Goal: Transaction & Acquisition: Purchase product/service

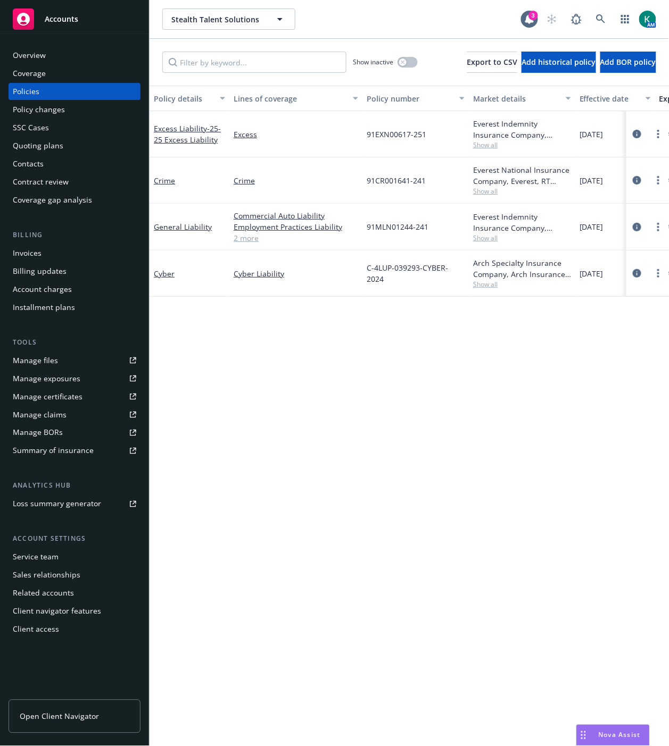
click at [258, 374] on div "Policy details Lines of coverage Policy number Market details Effective date Ex…" at bounding box center [408, 412] width 519 height 652
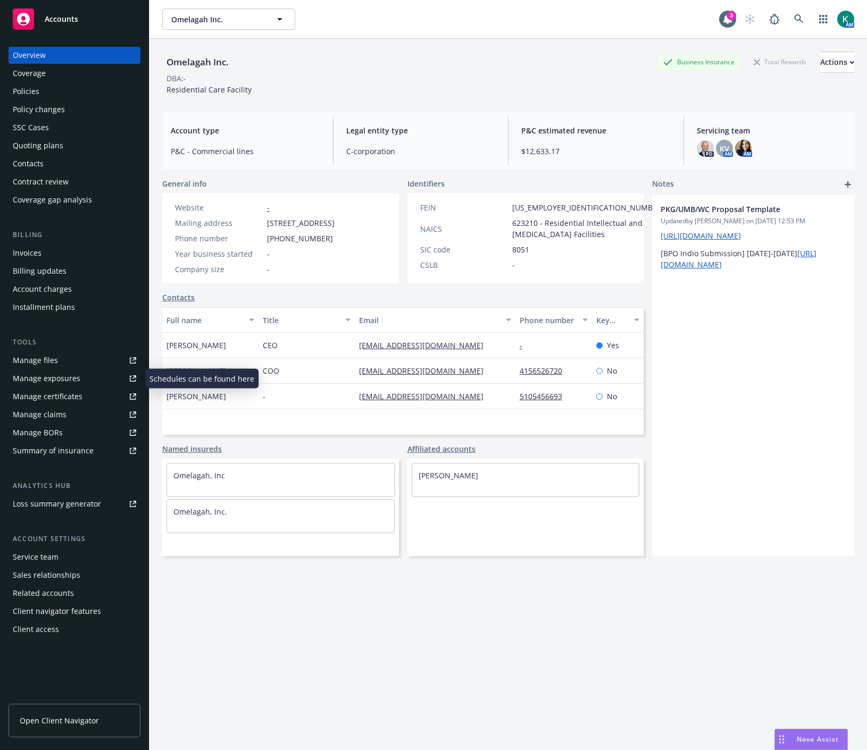
click at [43, 375] on div "Manage exposures" at bounding box center [47, 378] width 68 height 17
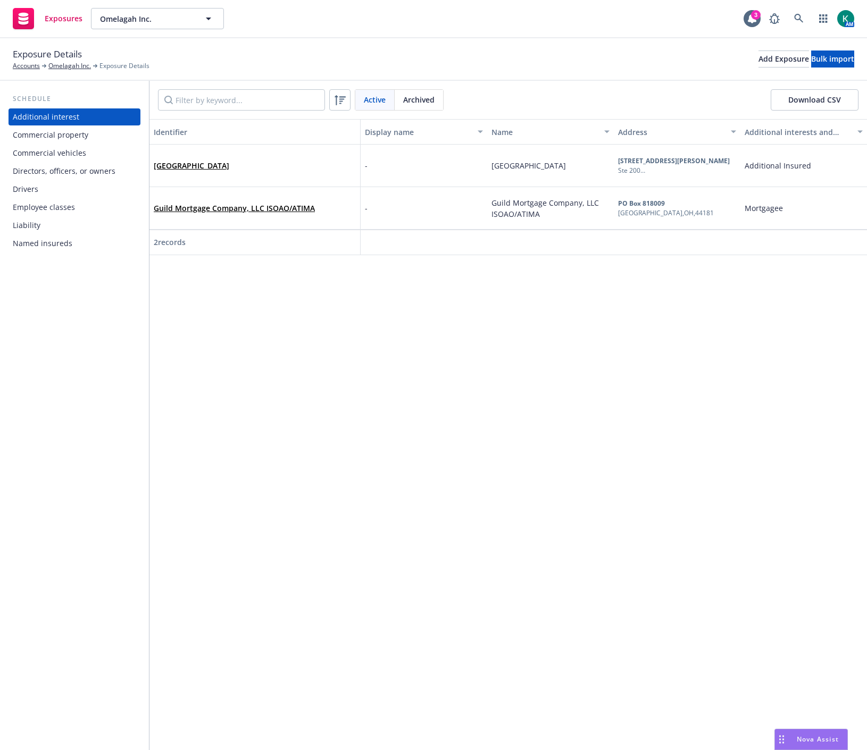
click at [44, 207] on div "Employee classes" at bounding box center [44, 207] width 62 height 17
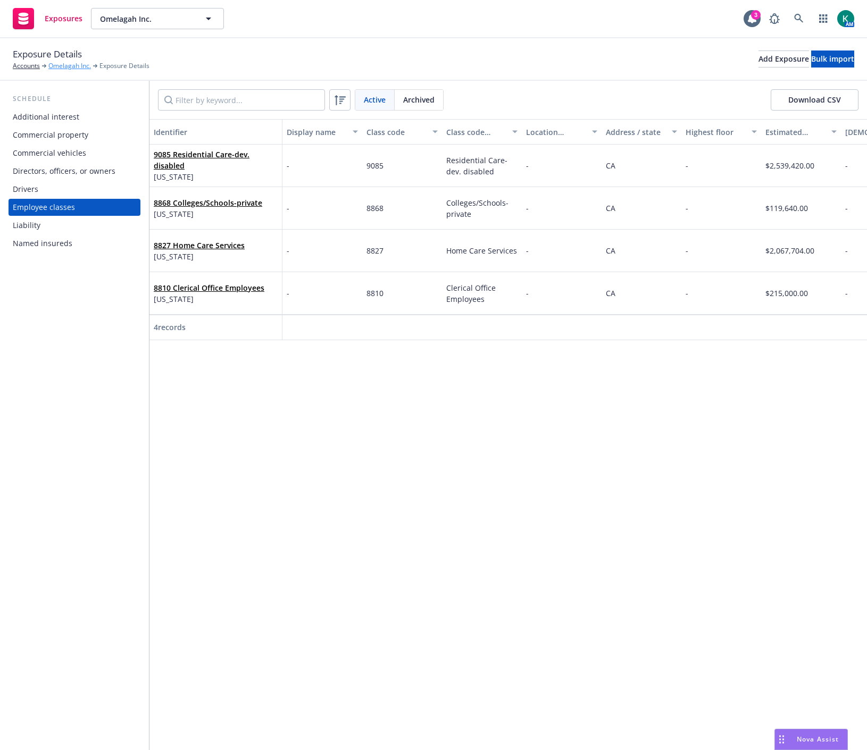
click at [67, 71] on link "Omelagah Inc." at bounding box center [69, 66] width 43 height 10
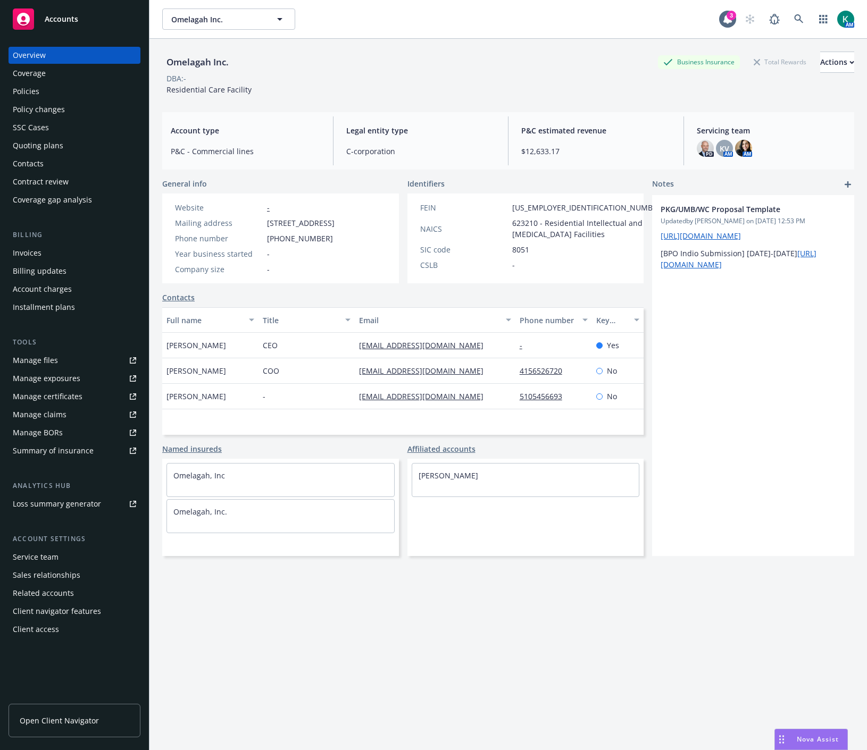
click at [28, 143] on div "Quoting plans" at bounding box center [38, 145] width 51 height 17
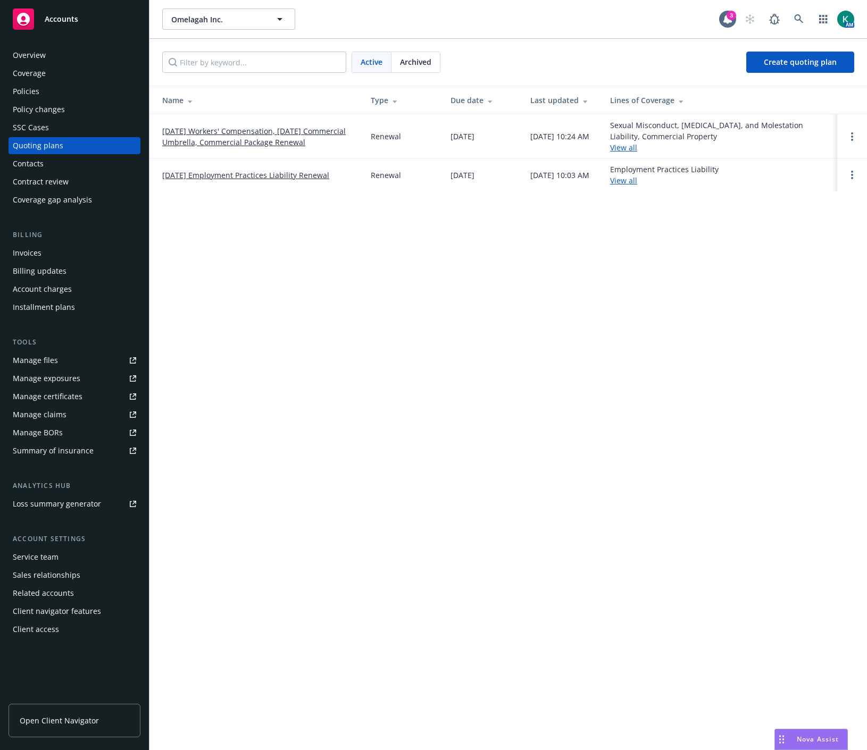
click at [213, 141] on link "08/10/25 Workers' Compensation, 08/01/25 Commercial Umbrella, Commercial Packag…" at bounding box center [257, 137] width 191 height 22
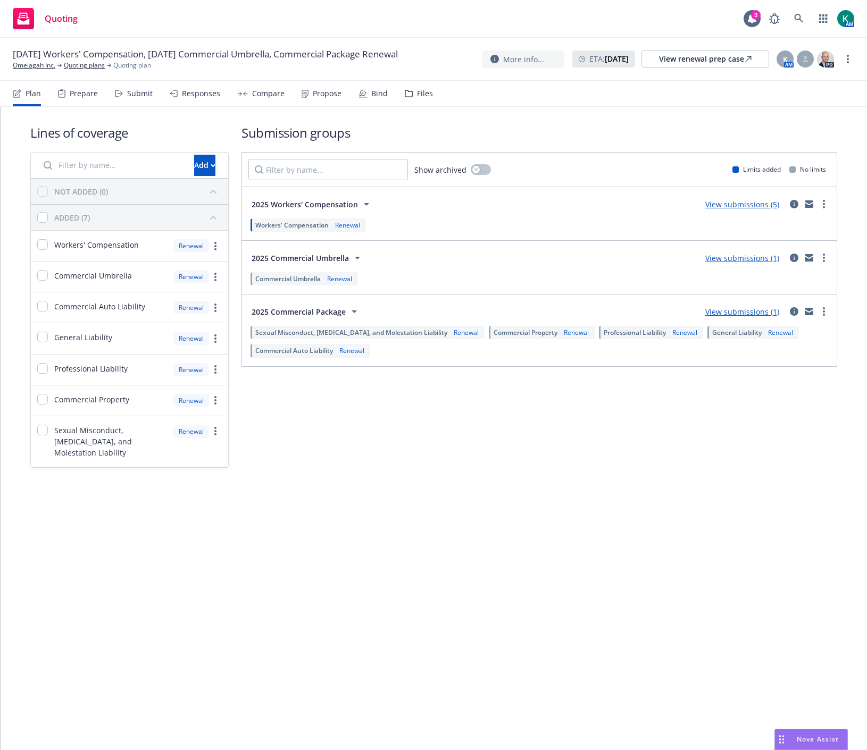
click at [331, 93] on div "Propose" at bounding box center [327, 93] width 29 height 9
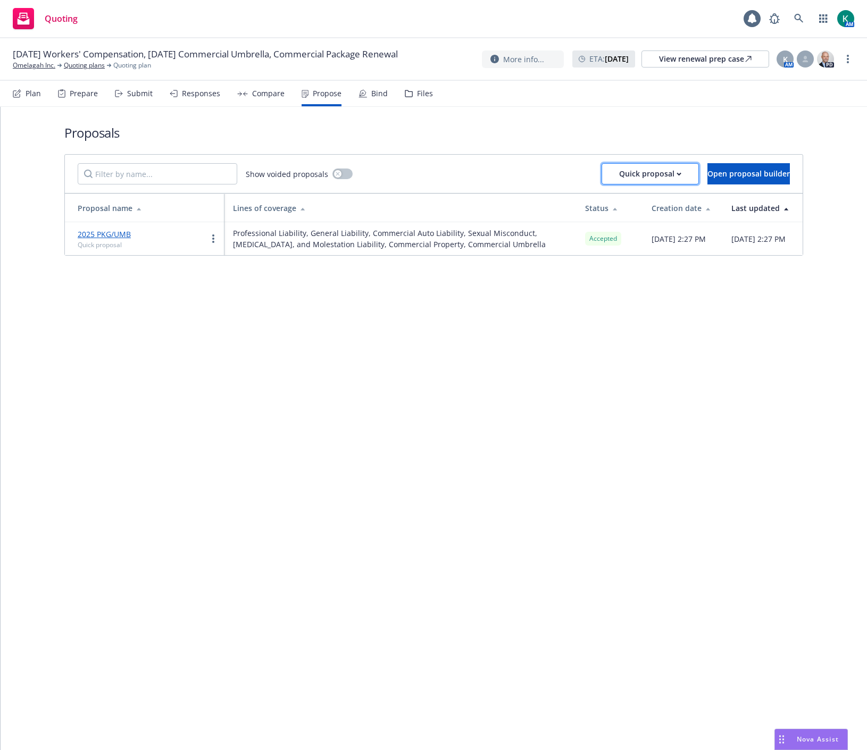
click at [640, 176] on div "Quick proposal" at bounding box center [650, 174] width 62 height 20
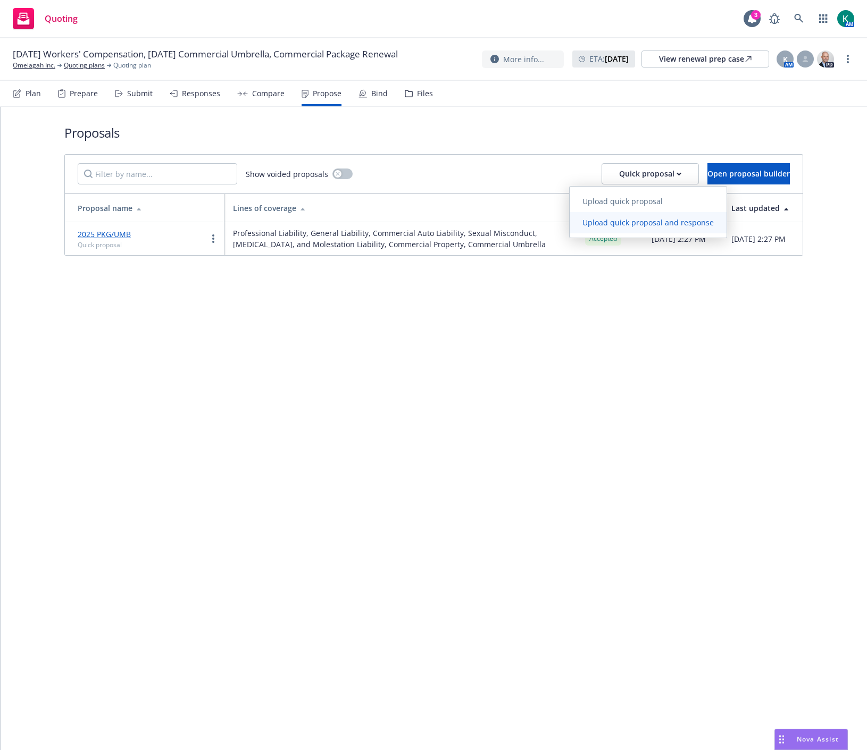
click at [615, 224] on span "Upload quick proposal and response" at bounding box center [648, 223] width 157 height 10
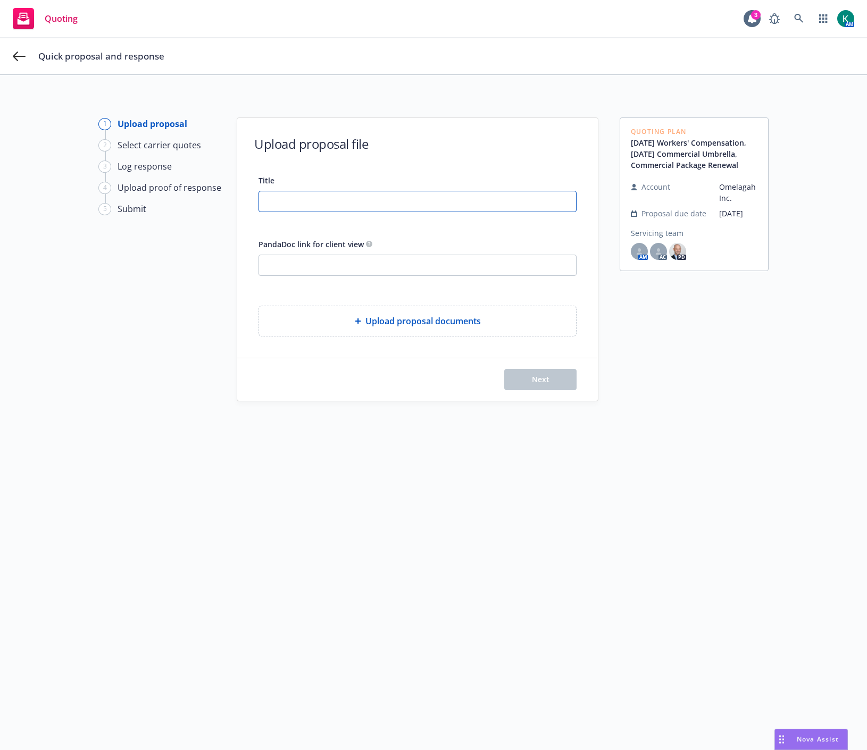
click at [320, 191] on input "Title" at bounding box center [417, 201] width 317 height 20
type input "2025 WC"
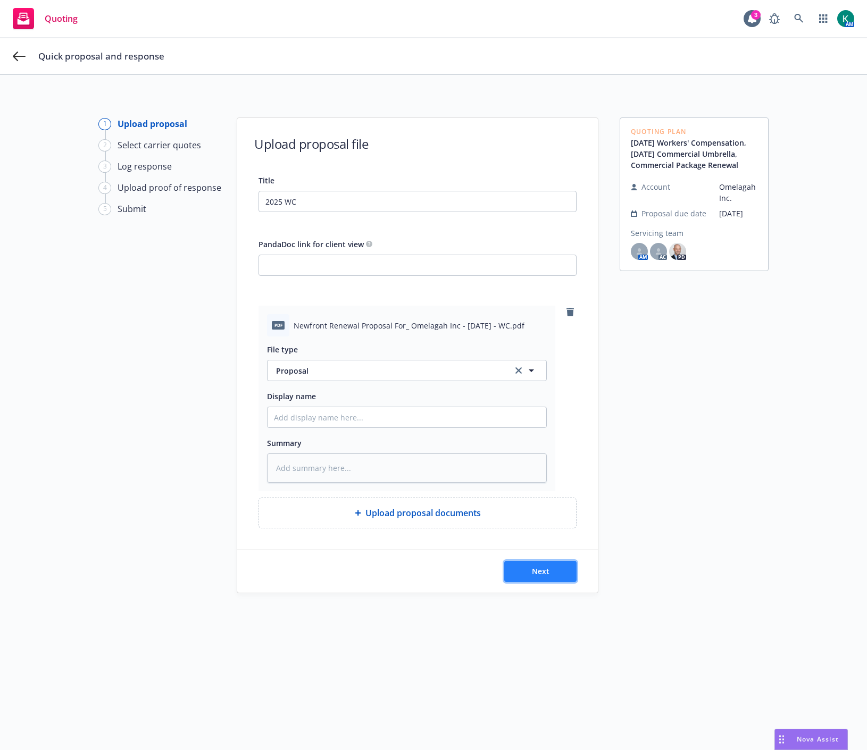
click at [535, 572] on span "Next" at bounding box center [541, 571] width 18 height 10
type textarea "x"
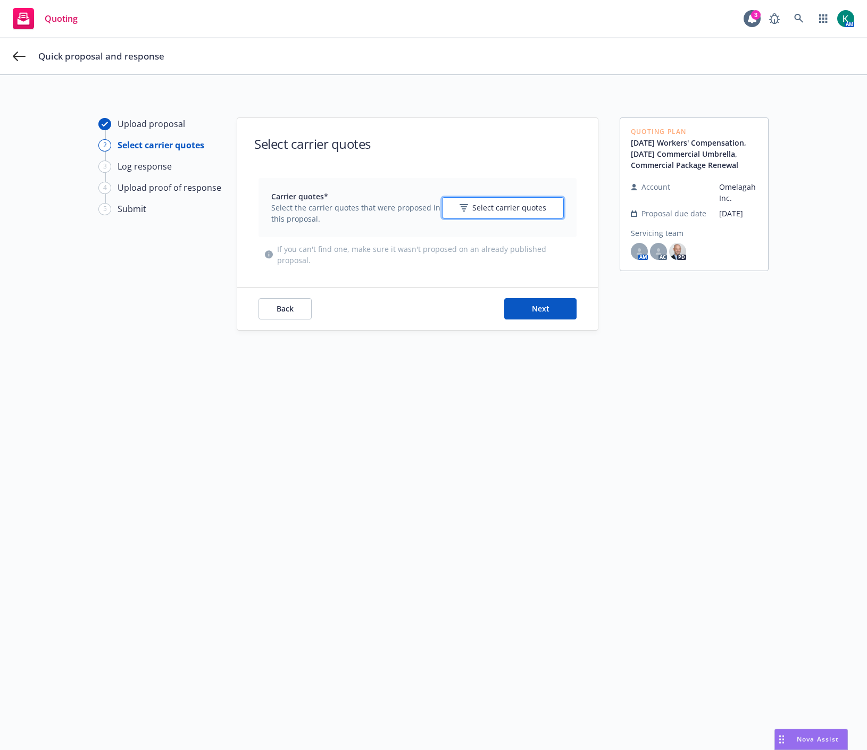
click at [509, 210] on span "Select carrier quotes" at bounding box center [509, 207] width 74 height 11
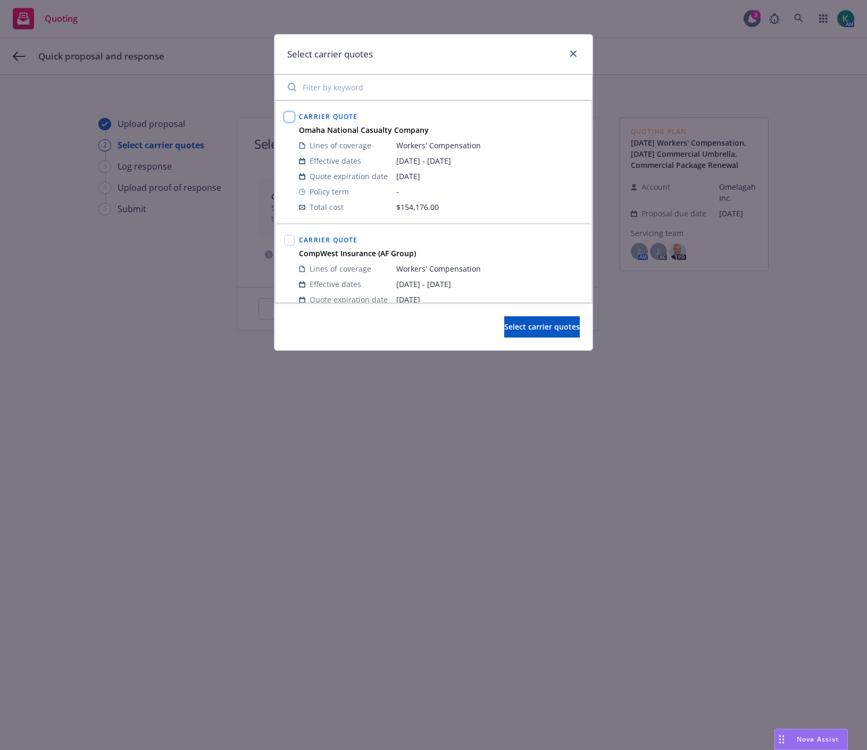
click at [286, 118] on input "checkbox" at bounding box center [289, 117] width 11 height 11
checkbox input "true"
click at [506, 322] on span "Select carrier quotes" at bounding box center [542, 327] width 76 height 10
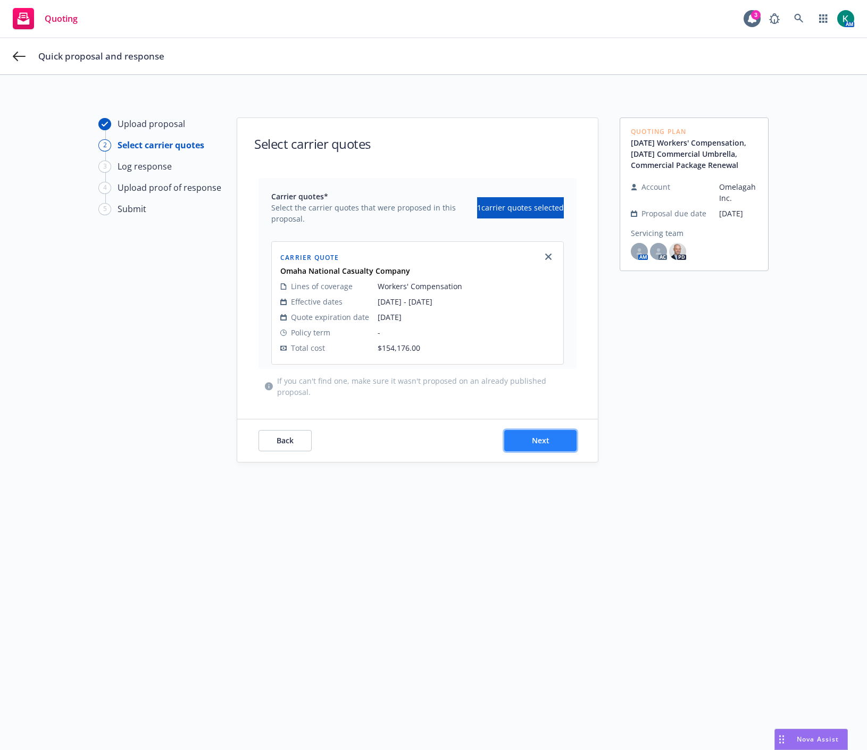
click at [523, 447] on button "Next" at bounding box center [540, 440] width 72 height 21
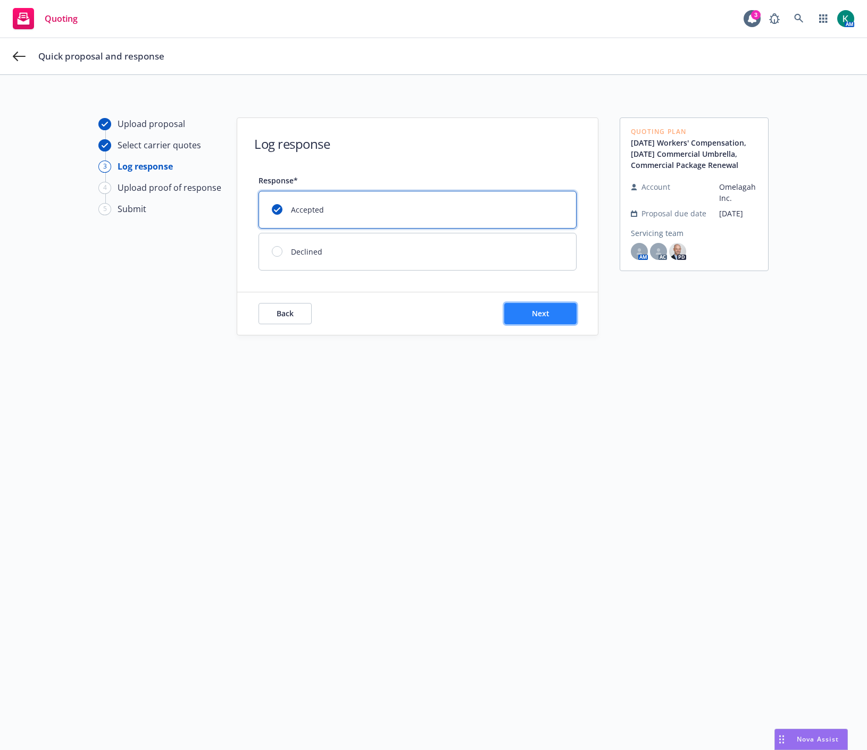
click at [537, 308] on span "Next" at bounding box center [541, 313] width 18 height 10
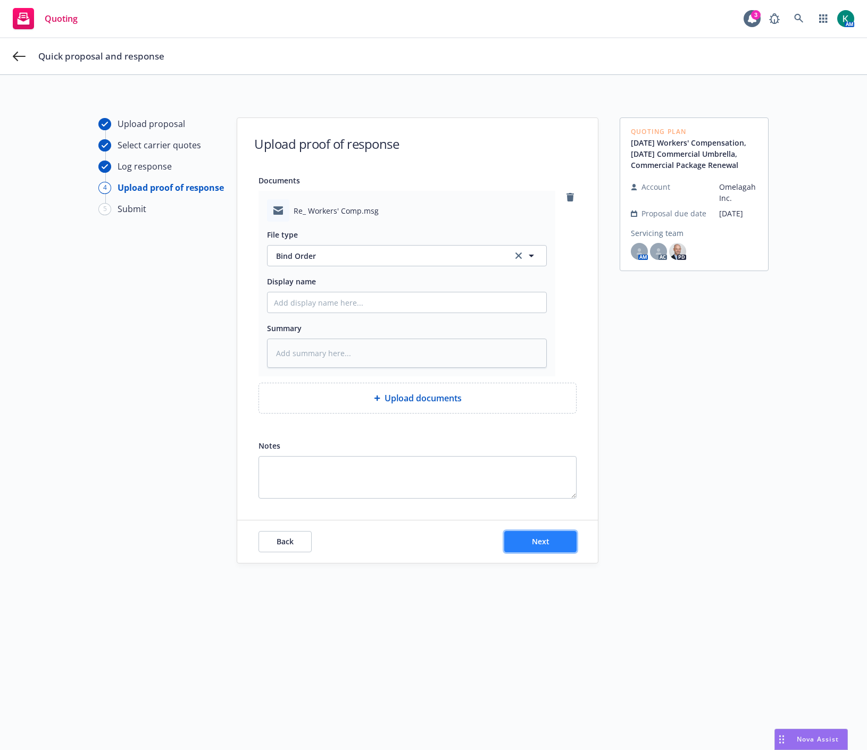
click at [532, 538] on span "Next" at bounding box center [541, 542] width 18 height 10
type textarea "x"
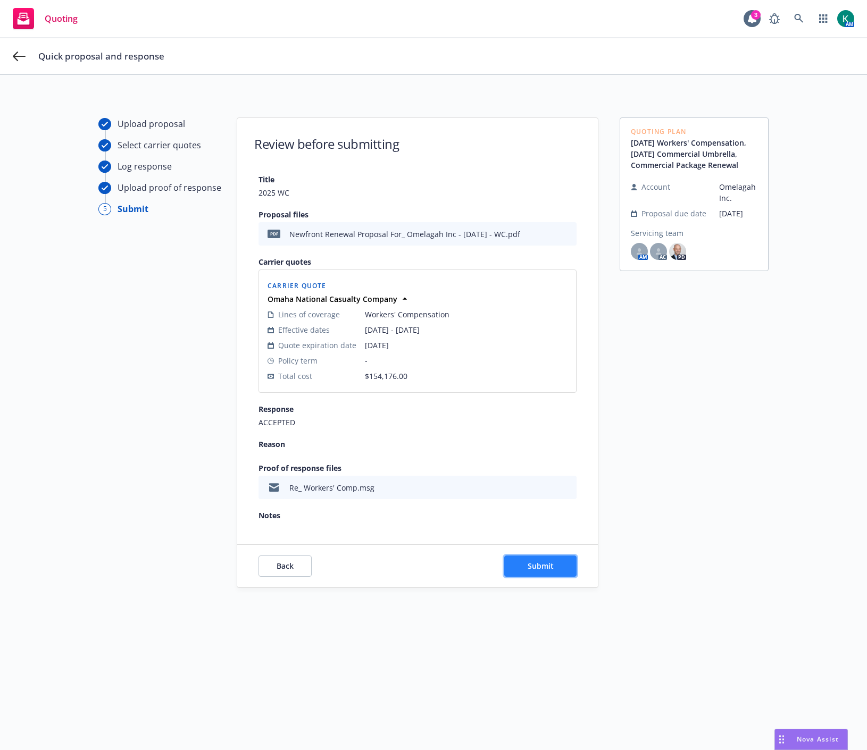
click at [516, 568] on button "Submit" at bounding box center [540, 566] width 72 height 21
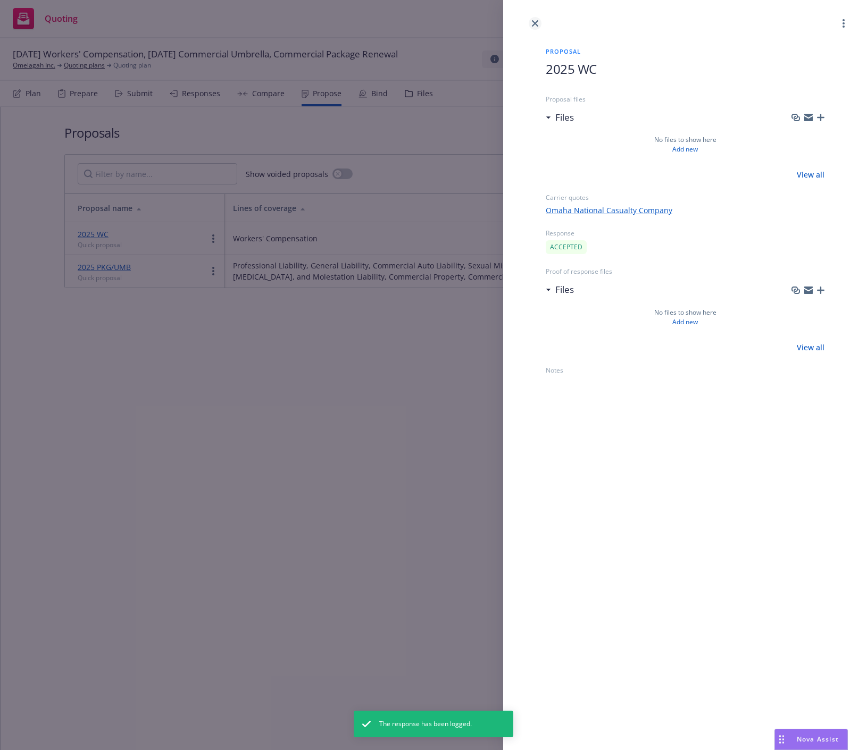
click at [533, 21] on icon "close" at bounding box center [535, 23] width 6 height 6
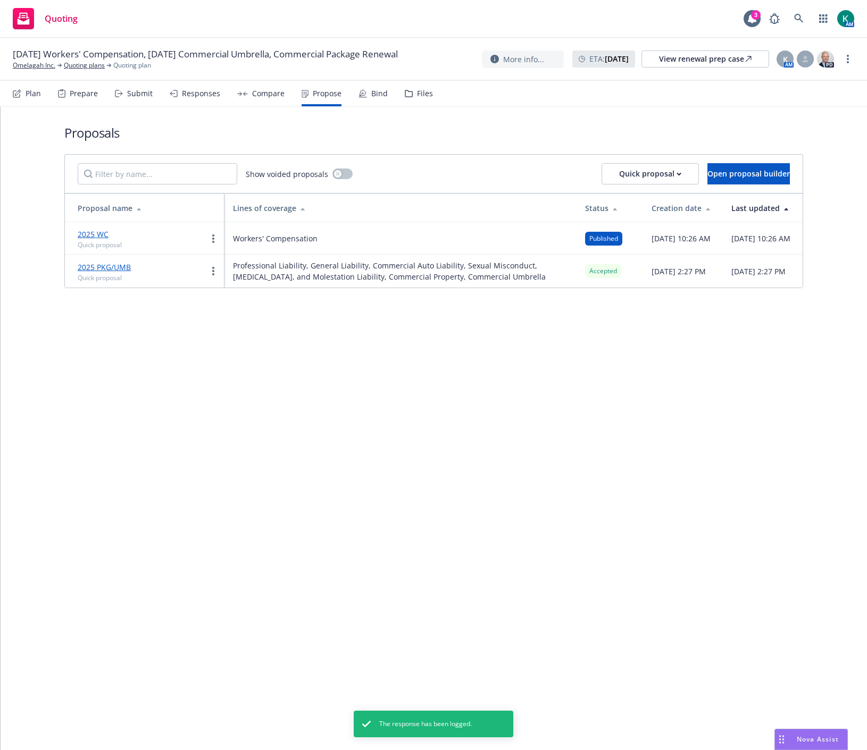
click at [371, 97] on div "Bind" at bounding box center [379, 93] width 16 height 9
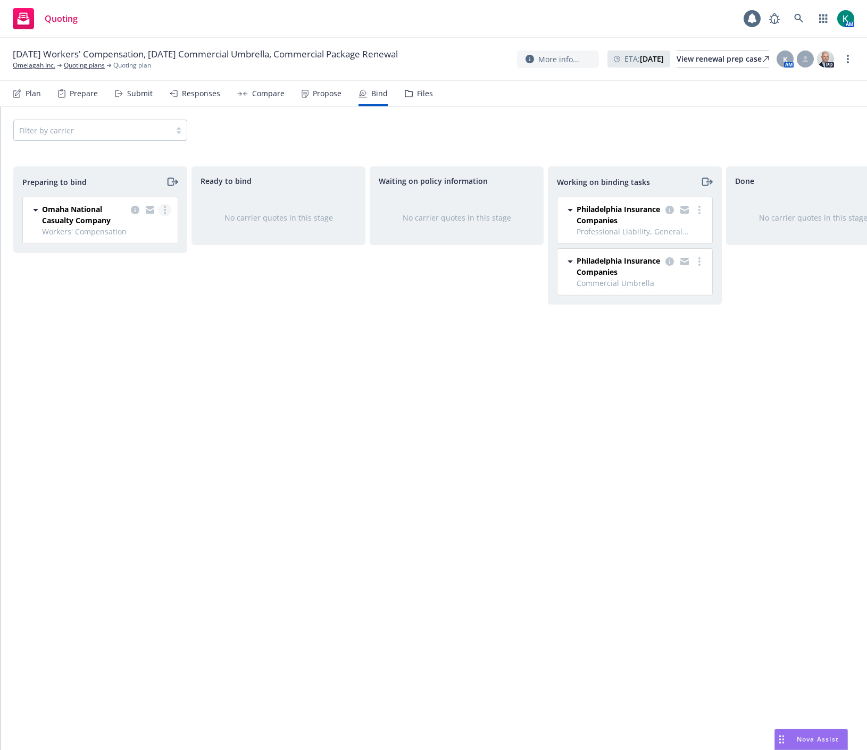
click at [162, 213] on link "more" at bounding box center [164, 210] width 13 height 13
click at [147, 261] on link "Log bind order" at bounding box center [118, 253] width 104 height 21
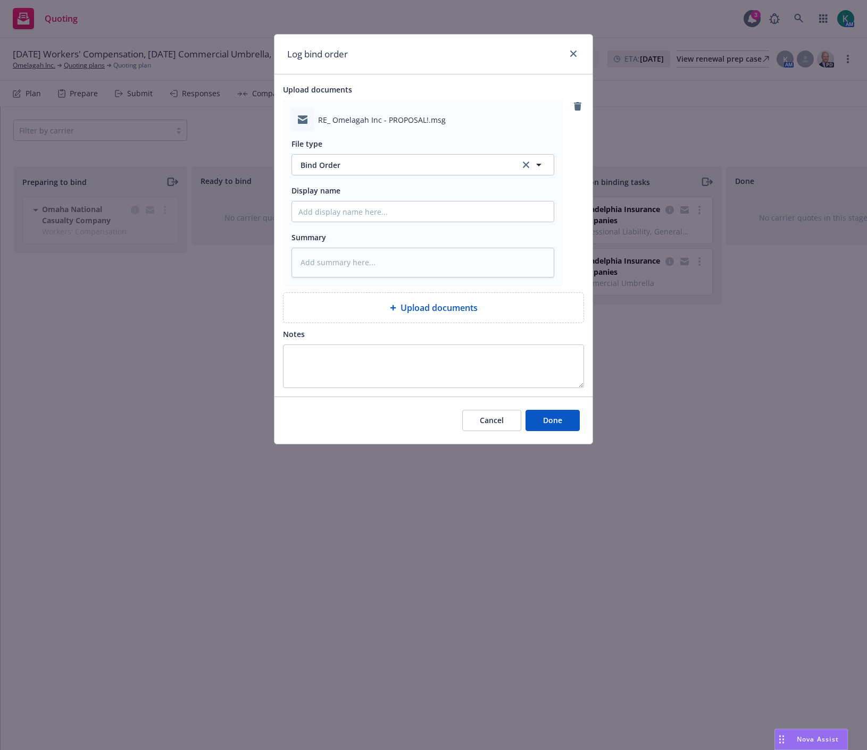
click at [543, 434] on div "Cancel Done" at bounding box center [433, 420] width 318 height 47
click at [551, 421] on span "Done" at bounding box center [552, 420] width 19 height 10
type textarea "x"
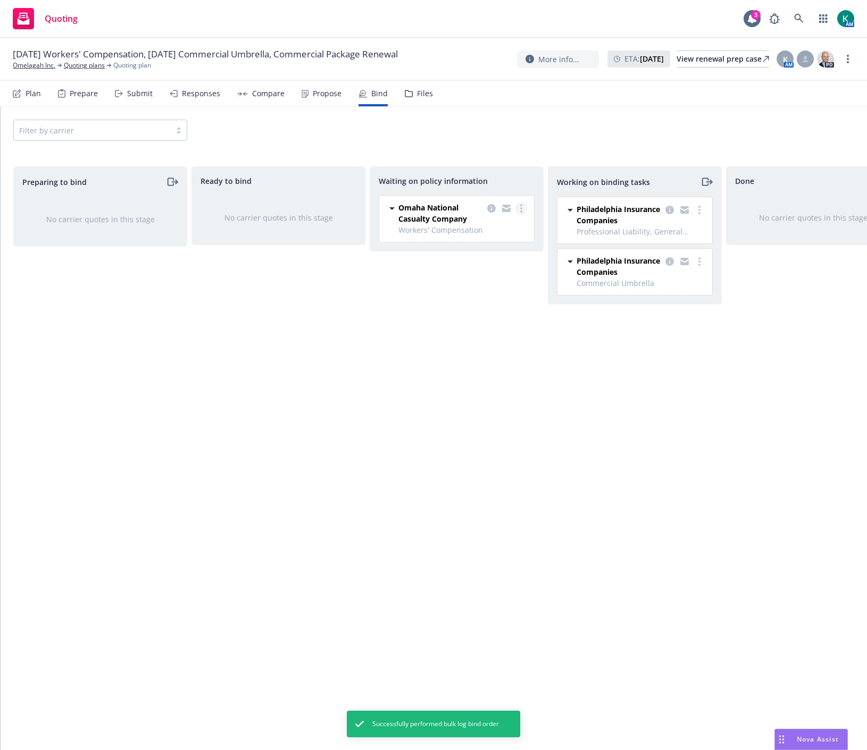
click at [520, 206] on circle "more" at bounding box center [521, 205] width 2 height 2
click at [513, 229] on link "Create policies" at bounding box center [479, 230] width 96 height 21
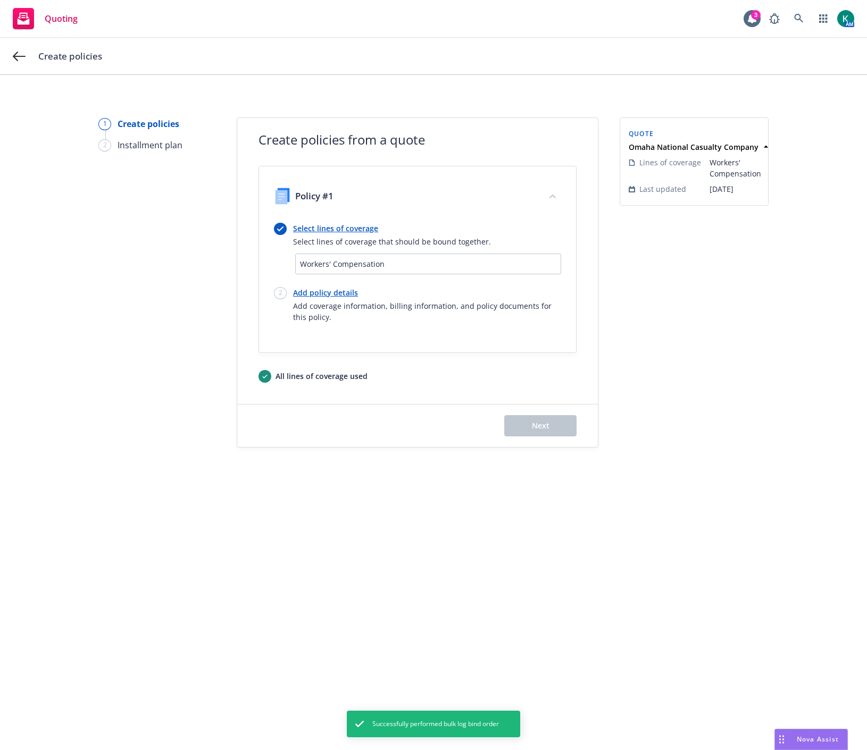
click at [307, 288] on link "Add policy details" at bounding box center [427, 292] width 268 height 11
select select "12"
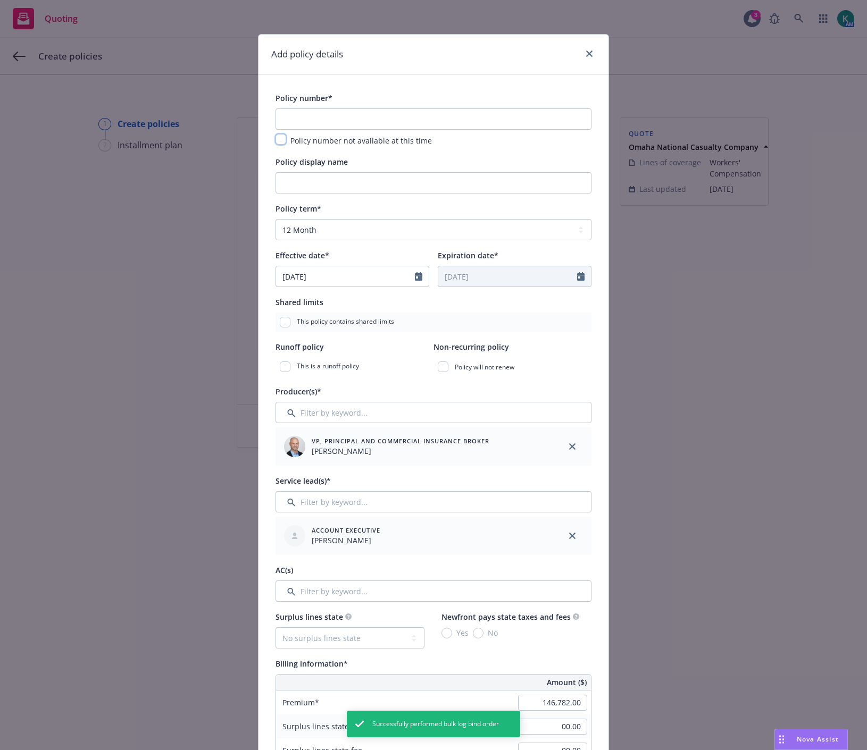
click at [279, 136] on input "checkbox" at bounding box center [280, 139] width 11 height 11
checkbox input "true"
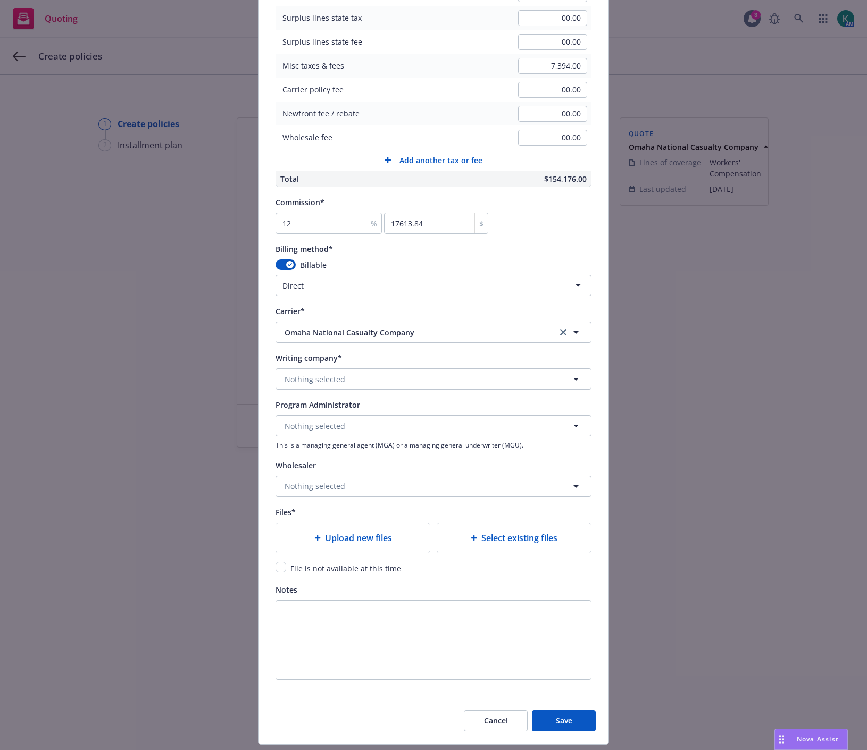
scroll to position [741, 0]
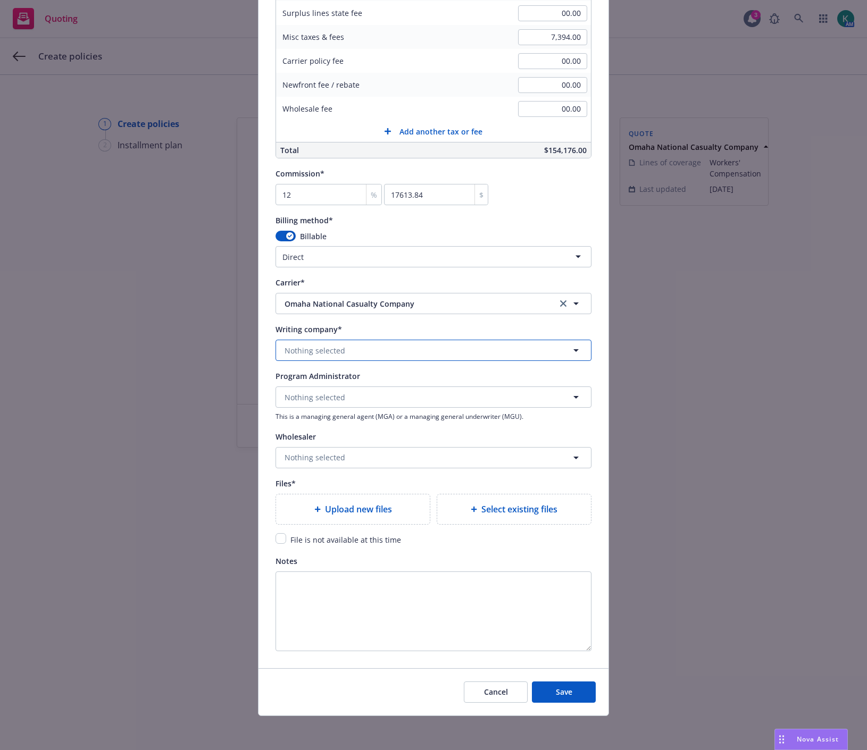
click at [348, 347] on button "Nothing selected" at bounding box center [433, 350] width 316 height 21
click at [349, 381] on strong "Omaha National Casualty Company" at bounding box center [352, 380] width 130 height 10
type textarea "x"
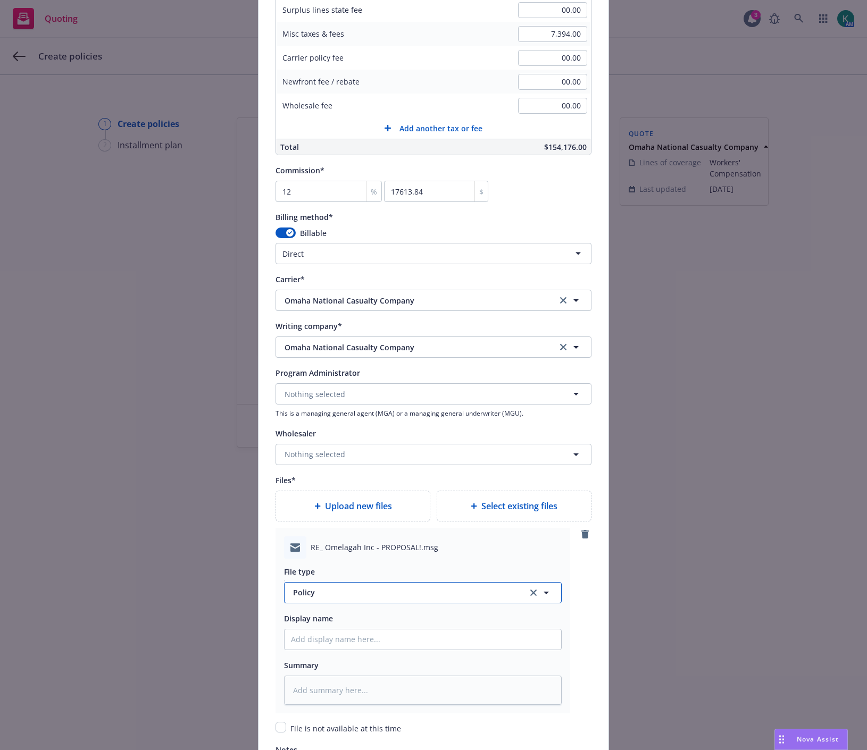
click at [332, 598] on span "Policy" at bounding box center [404, 592] width 222 height 11
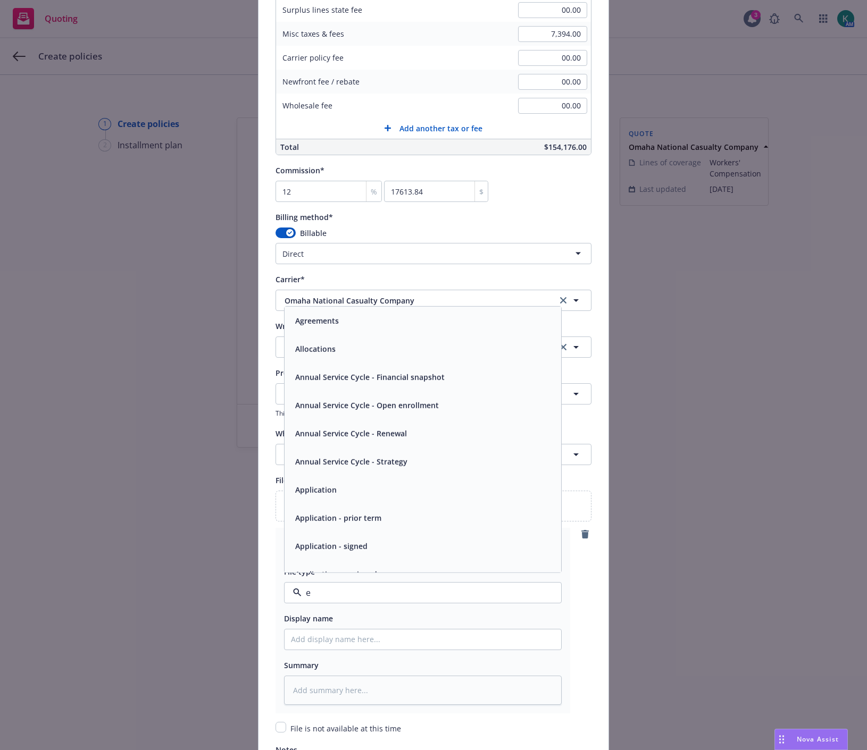
type input "em"
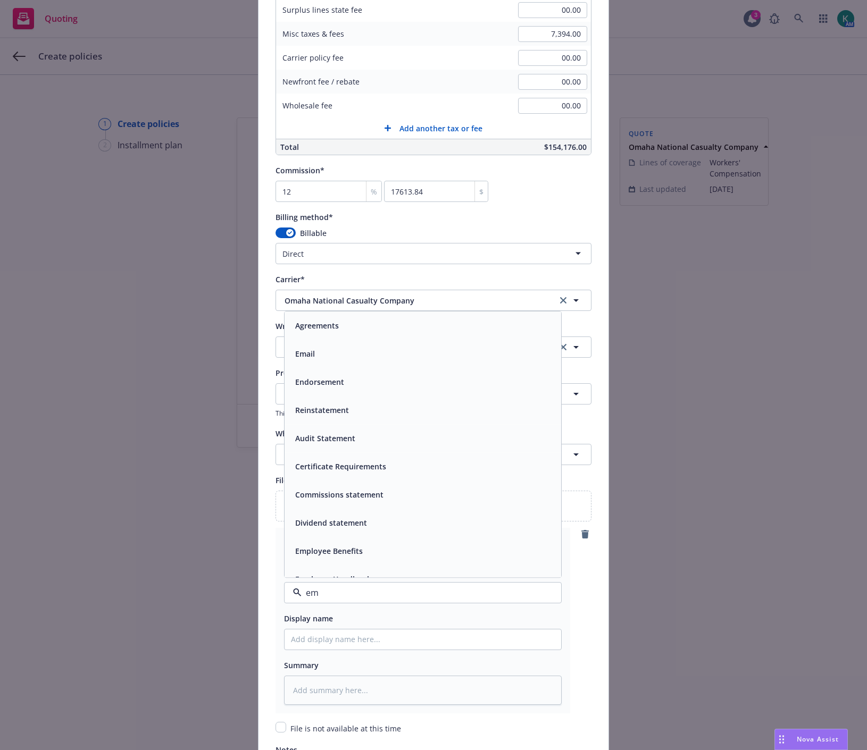
click at [325, 358] on div "Email" at bounding box center [423, 353] width 264 height 15
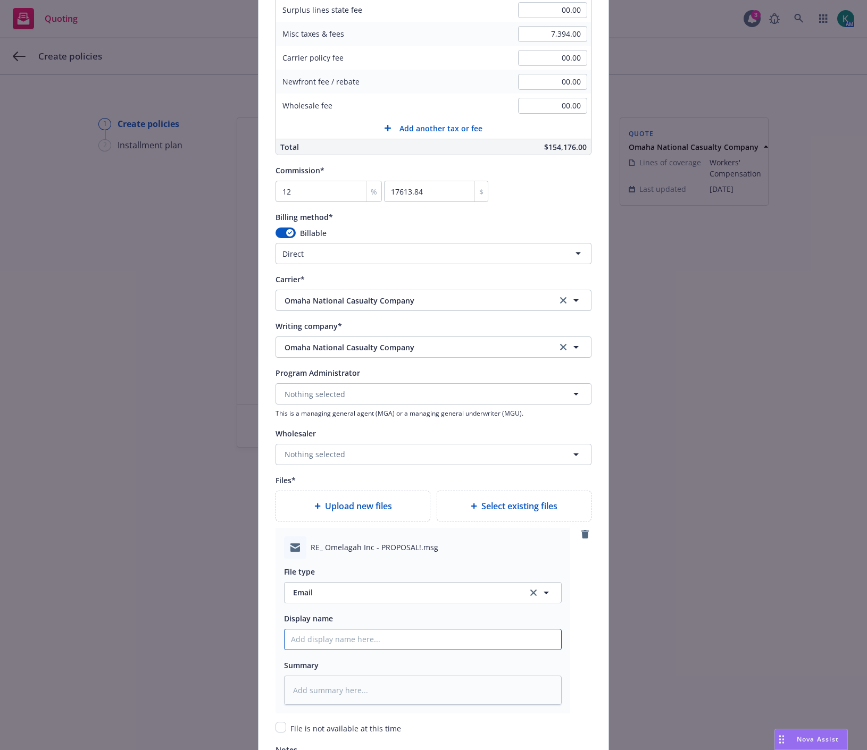
click at [392, 638] on input "Policy display name" at bounding box center [423, 640] width 277 height 20
type textarea "x"
type input "2"
type textarea "x"
type input "20"
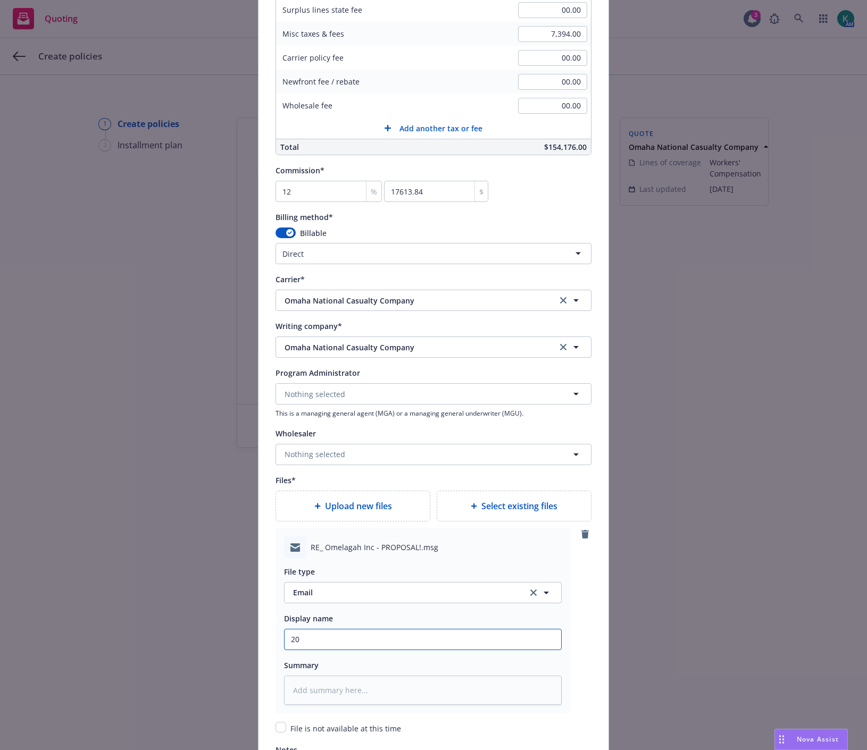
type textarea "x"
type input "202"
type textarea "x"
type input "2025"
type textarea "x"
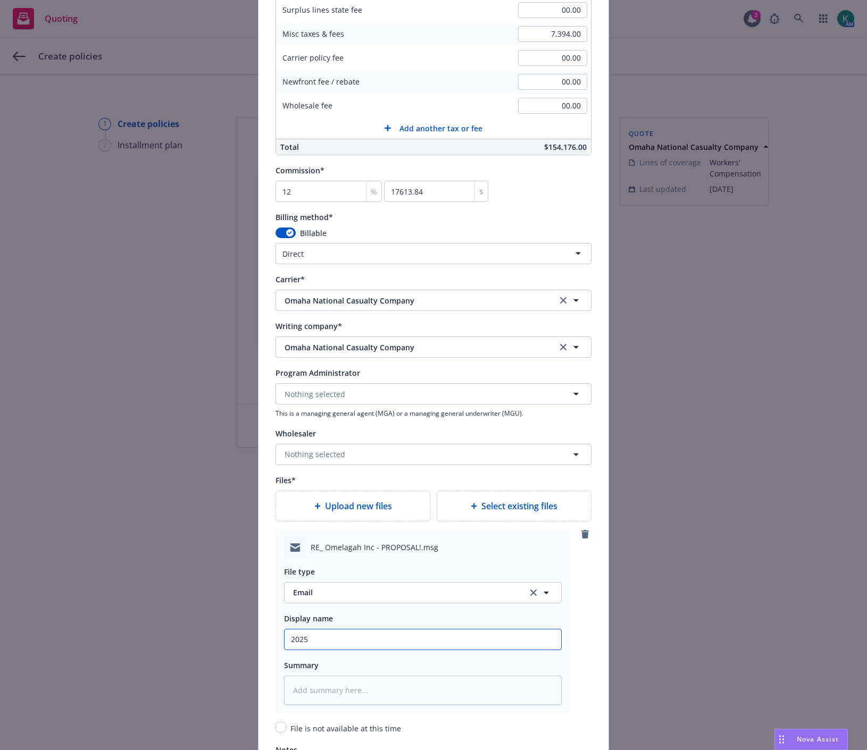
type input "2025"
type textarea "x"
type input "2025 W"
type textarea "x"
type input "2025 WC"
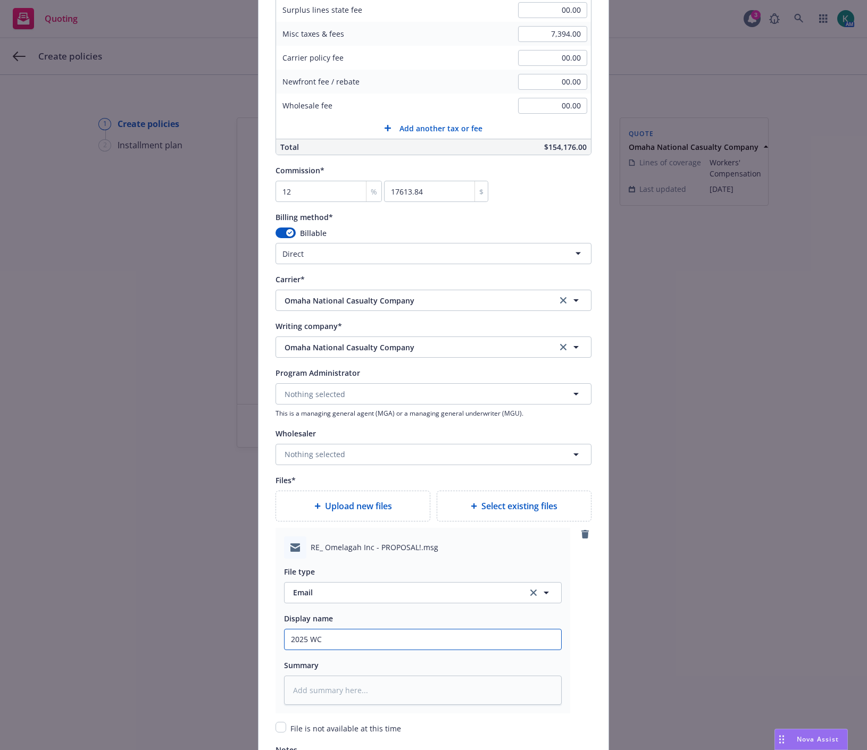
type textarea "x"
type input "2025 WC"
type textarea "x"
type input "2025 WC -"
type textarea "x"
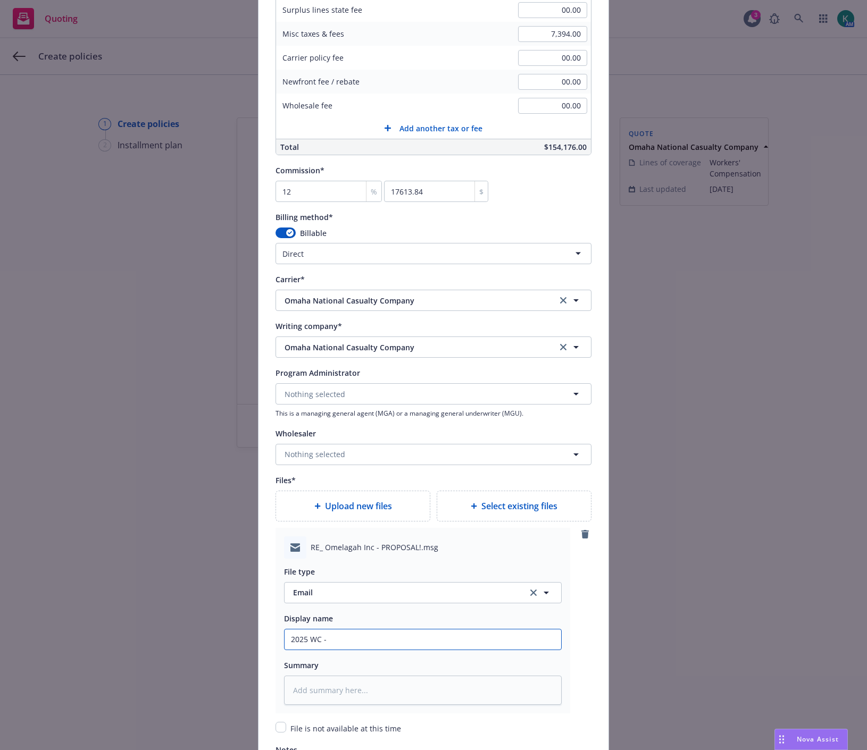
type input "2025 WC -"
type textarea "x"
type input "2025 WC - E"
type textarea "x"
type input "2025 WC - EM"
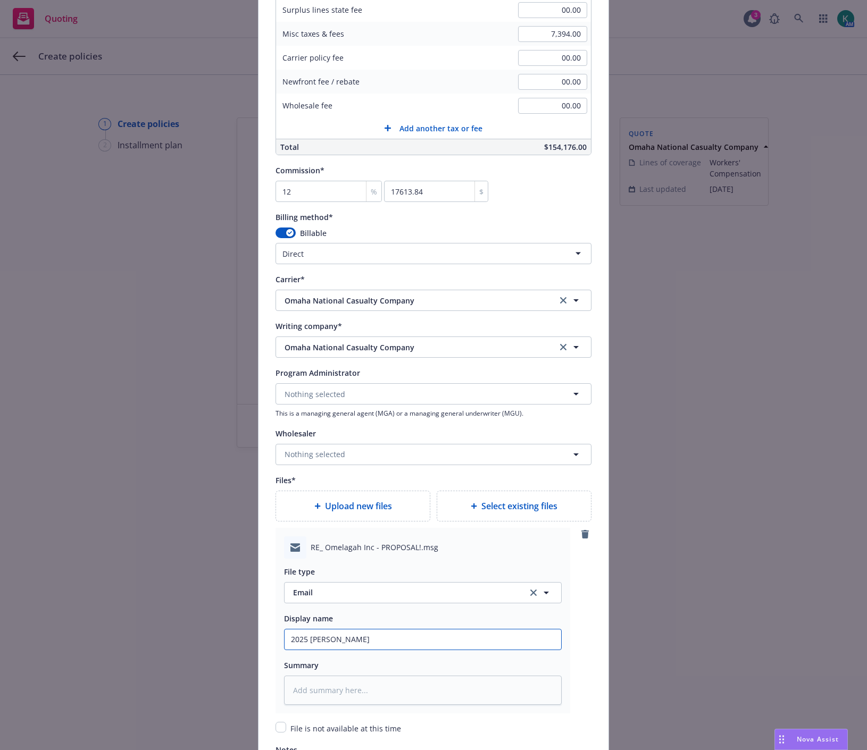
type textarea "x"
type input "2025 WC - EM"
type textarea "x"
type input "2025 WC - EM c"
type textarea "x"
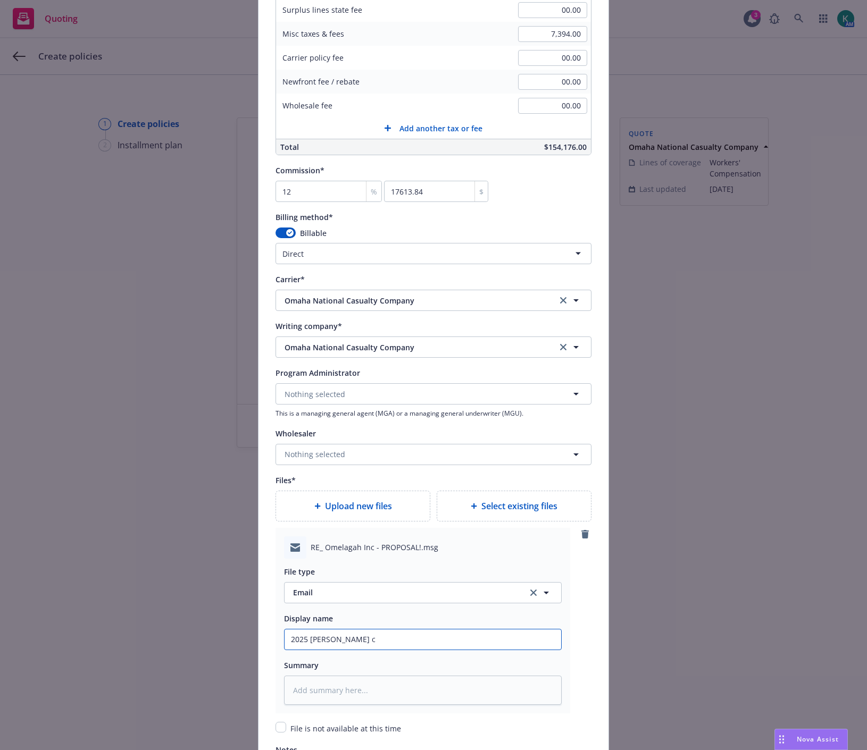
type input "2025 WC - EM co"
type textarea "x"
type input "2025 WC - EM con"
type textarea "x"
type input "2025 WC - EM conf"
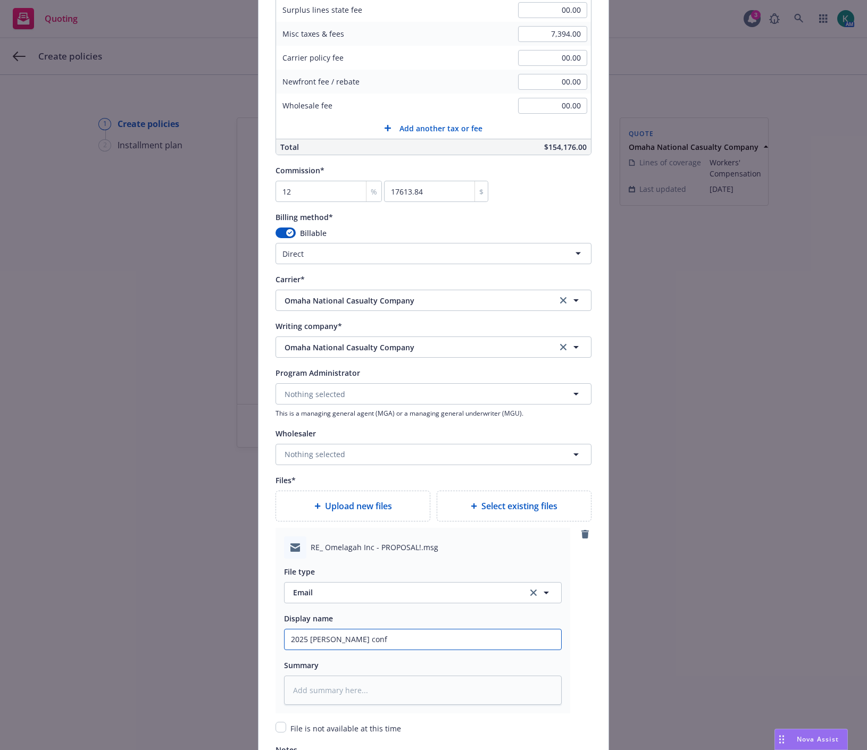
type textarea "x"
type input "2025 WC - EM confi"
type textarea "x"
type input "2025 WC - EM confir"
type textarea "x"
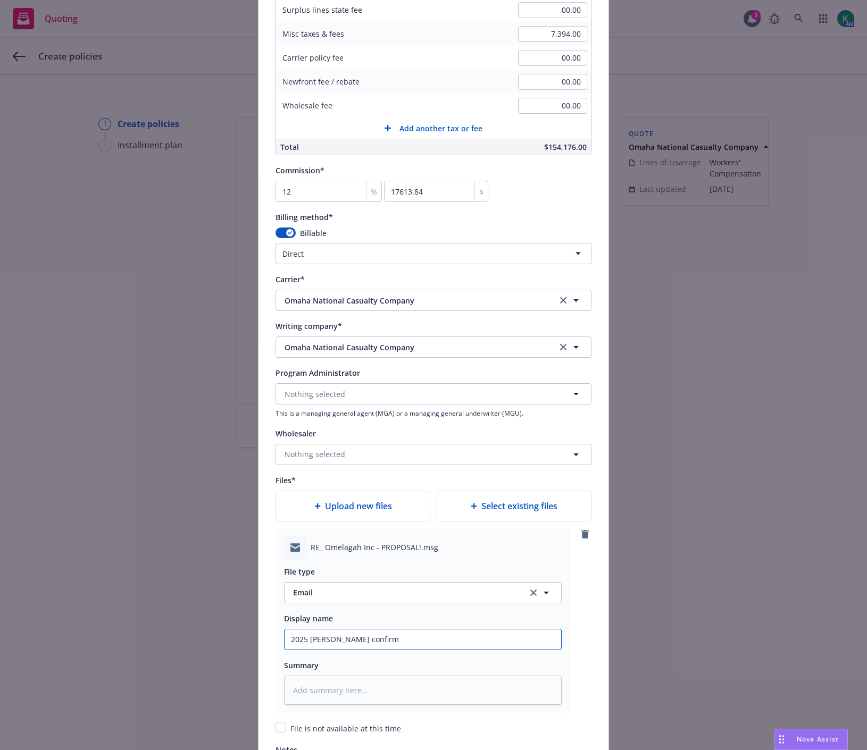
type input "2025 WC - EM confirma"
type textarea "x"
type input "2025 WC - EM confirmat"
type textarea "x"
type input "2025 WC - EM confirmatio"
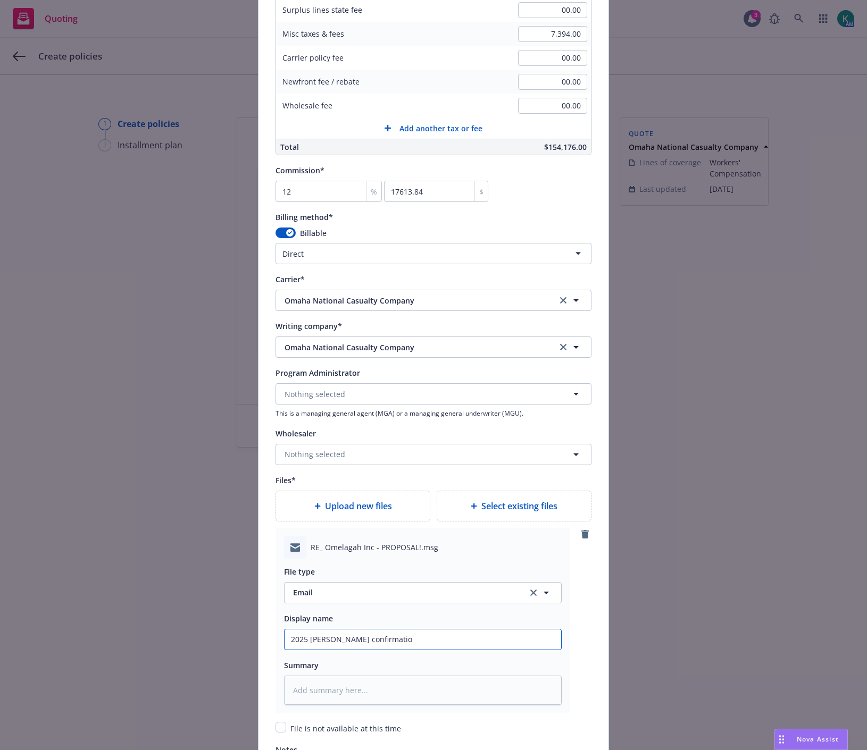
type textarea "x"
type input "2025 WC - EM confirmation"
type textarea "x"
type input "2025 WC - EM confirmation"
type textarea "x"
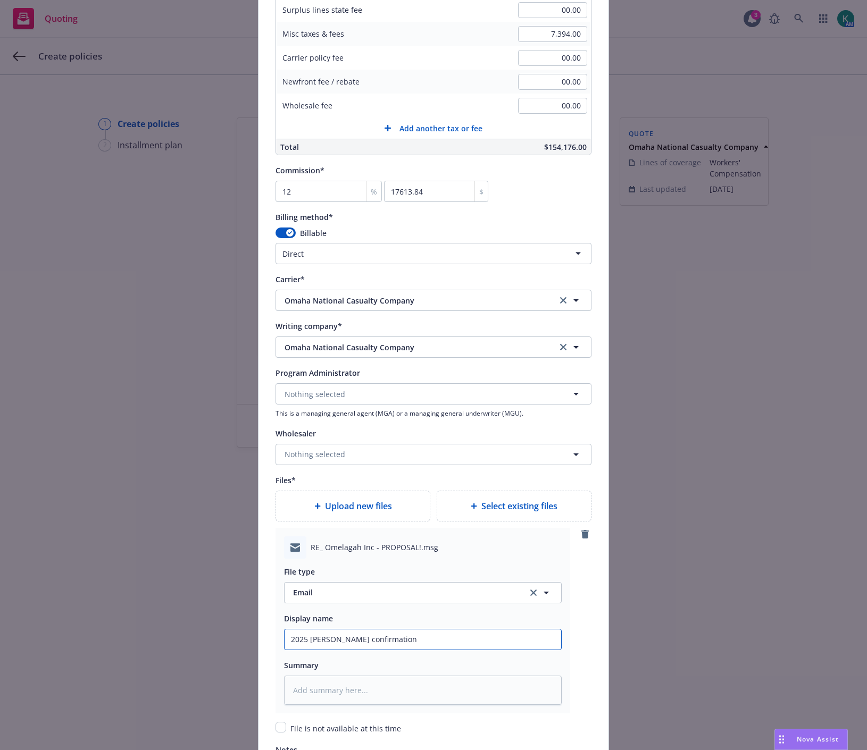
type input "2025 WC - EM confirmation f"
type textarea "x"
type input "2025 WC - EM confirmation fr"
type textarea "x"
type input "2025 WC - EM confirmation fro"
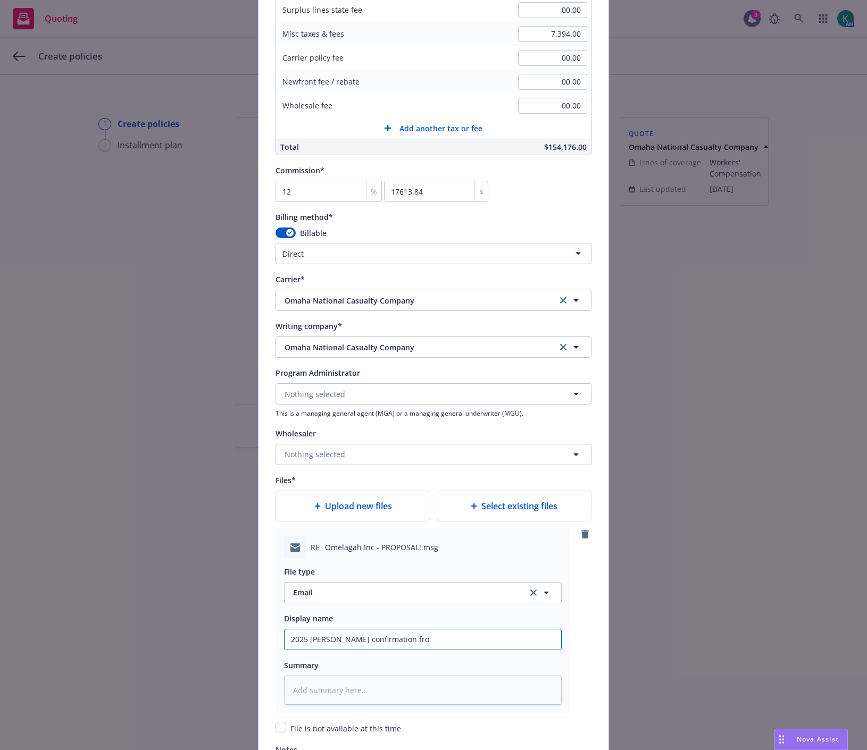
type textarea "x"
type input "2025 WC - EM confirmation from"
type textarea "x"
type input "2025 WC - EM confirmation from"
type textarea "x"
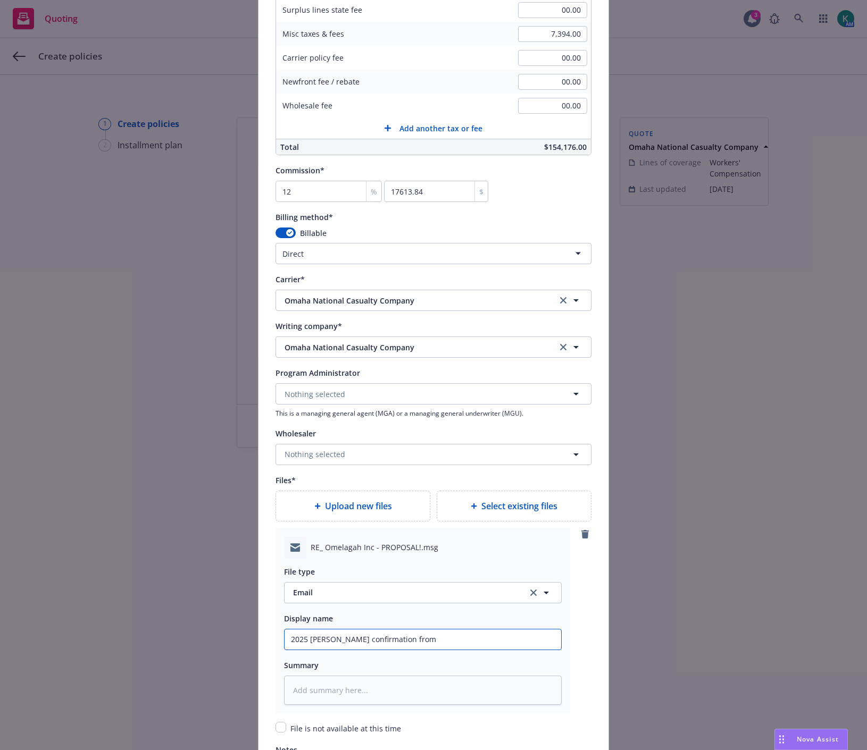
type input "2025 WC - EM confirmation from O"
type textarea "x"
type input "2025 WC - EM confirmation from Om"
type textarea "x"
type input "2025 WC - EM confirmation from Oma"
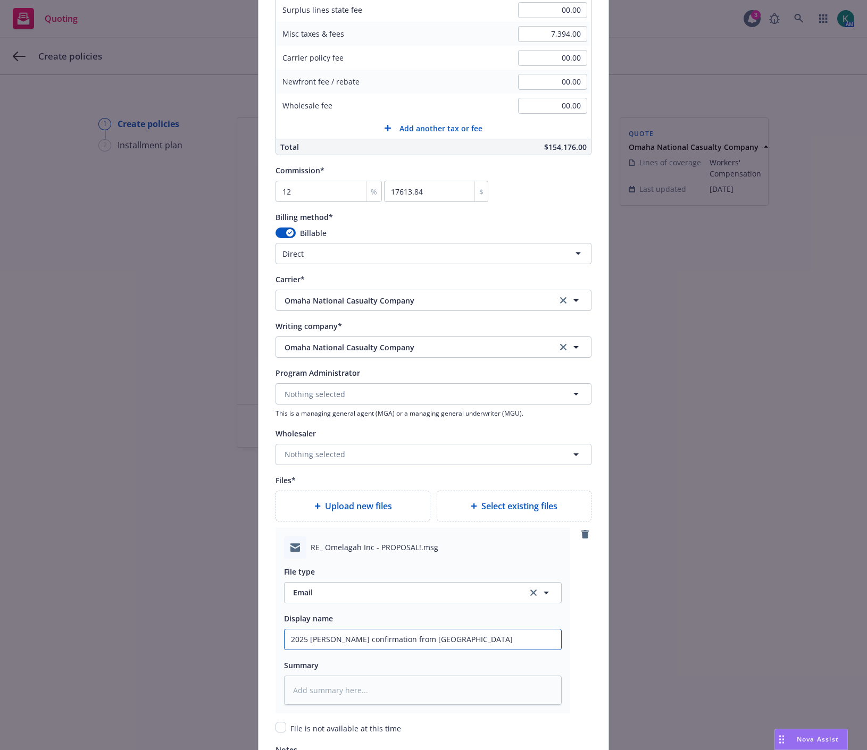
type textarea "x"
type input "2025 WC - EM confirmation from Omah"
type textarea "x"
type input "2025 WC - EM confirmation from Omaha"
type textarea "x"
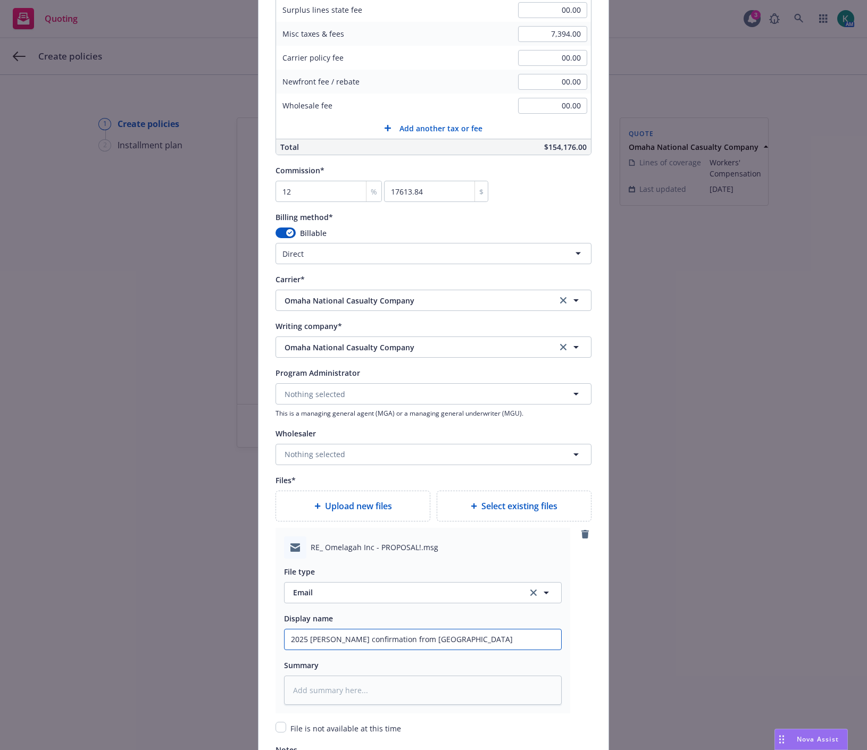
type input "2025 WC - EM confirmation from Omaha"
type textarea "x"
type input "2025 WC - EM confirmation from Omaha e"
type textarea "x"
type input "2025 WC - EM confirmation from Omaha ev"
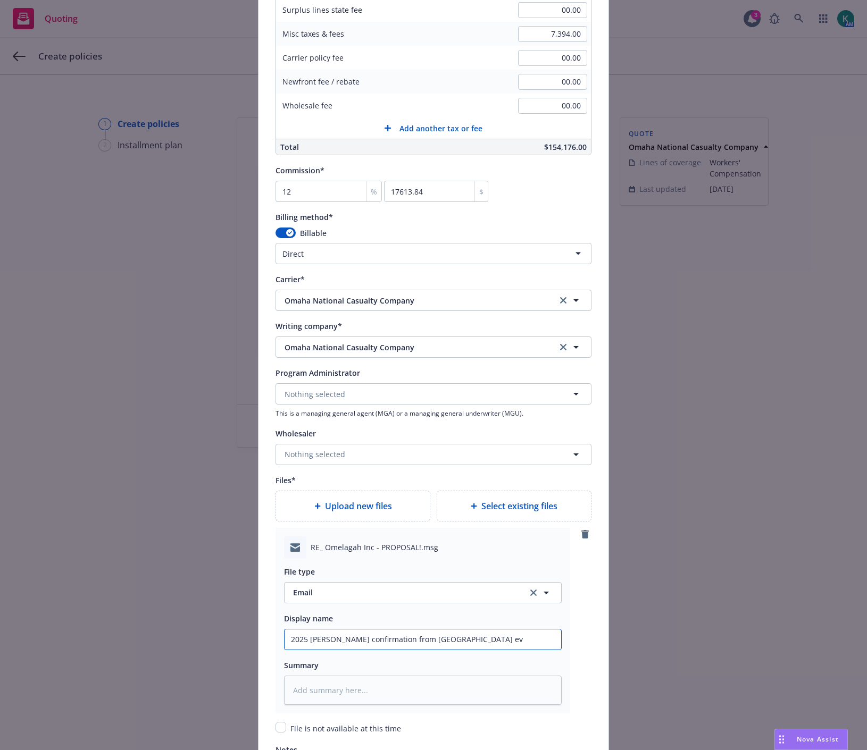
type textarea "x"
type input "2025 WC - EM confirmation from Omaha eve"
type textarea "x"
type input "2025 WC - EM confirmation from Omaha ever"
type textarea "x"
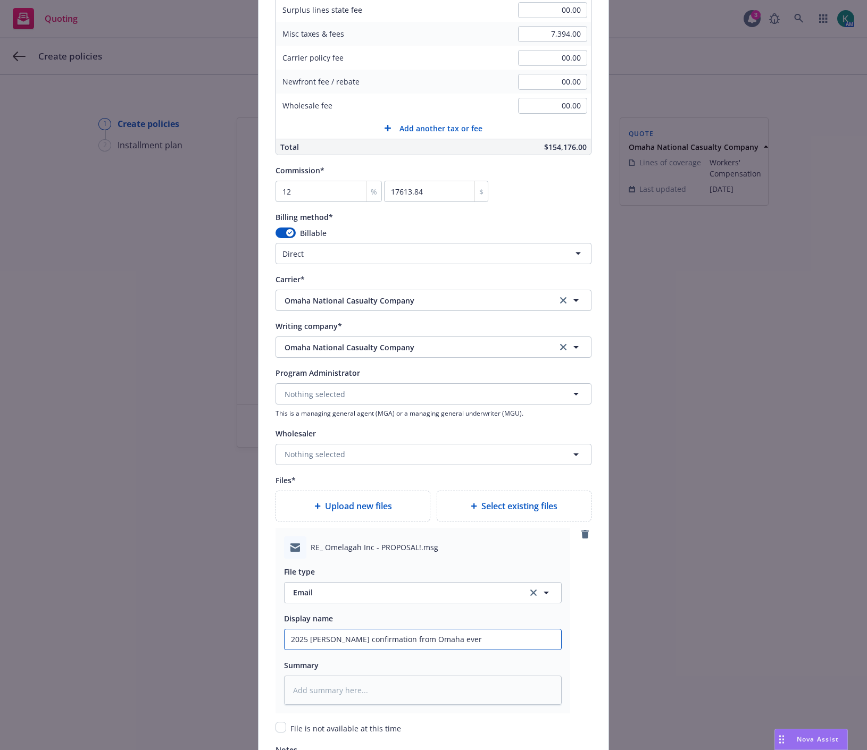
type input "2025 WC - EM confirmation from Omaha every"
type textarea "x"
type input "2025 WC - EM confirmation from Omaha everyt"
type textarea "x"
type input "2025 WC - EM confirmation from Omaha everyth"
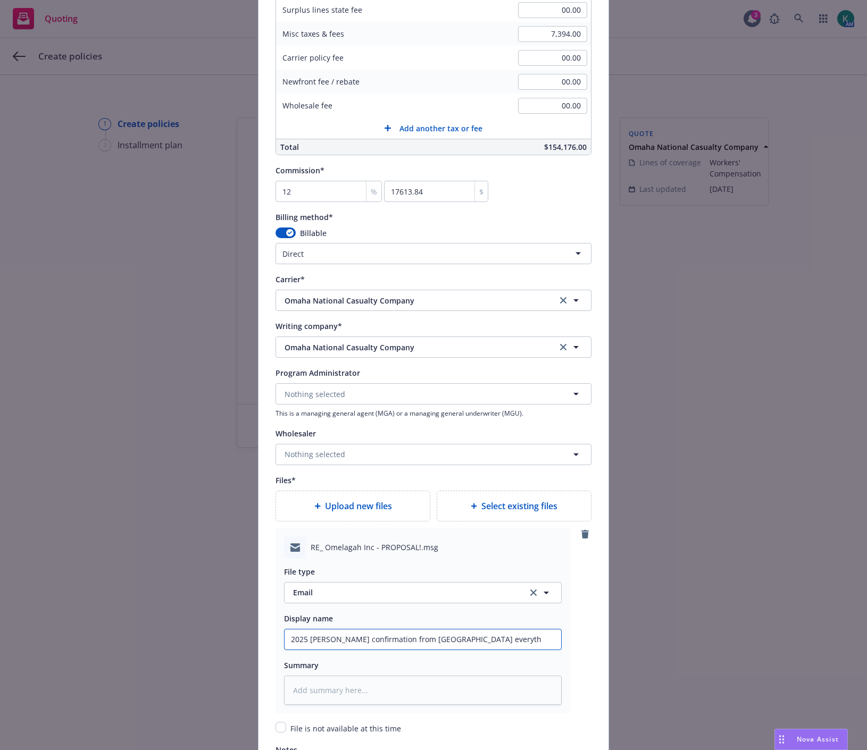
type textarea "x"
type input "2025 WC - EM confirmation from Omaha everythi"
type textarea "x"
type input "2025 WC - EM confirmation from Omaha everythin"
type textarea "x"
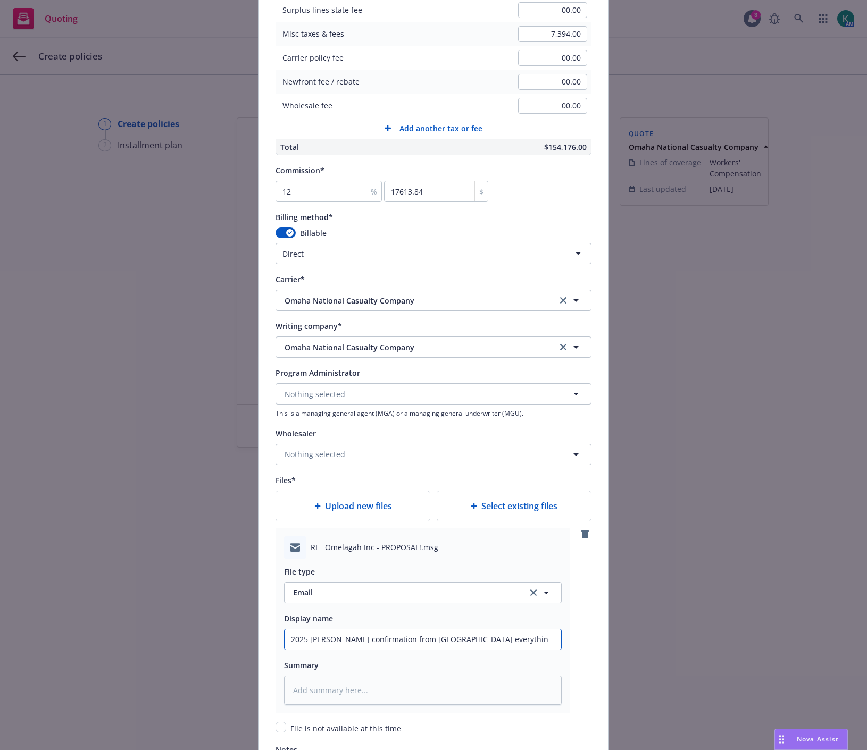
type input "2025 WC - EM confirmation from Omaha everything"
type textarea "x"
type input "2025 WC - EM confirmation from Omaha everything"
type textarea "x"
type input "2025 WC - EM confirmation from Omaha everything r"
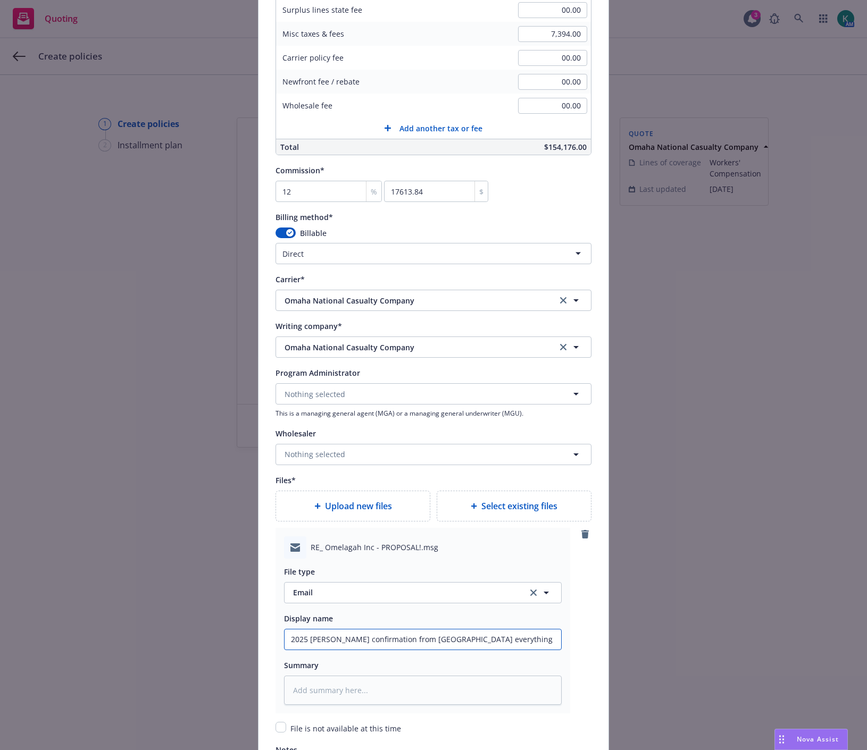
type textarea "x"
type input "2025 WC - EM confirmation from Omaha everything re"
type textarea "x"
type input "2025 WC - EM confirmation from Omaha everything rec"
type textarea "x"
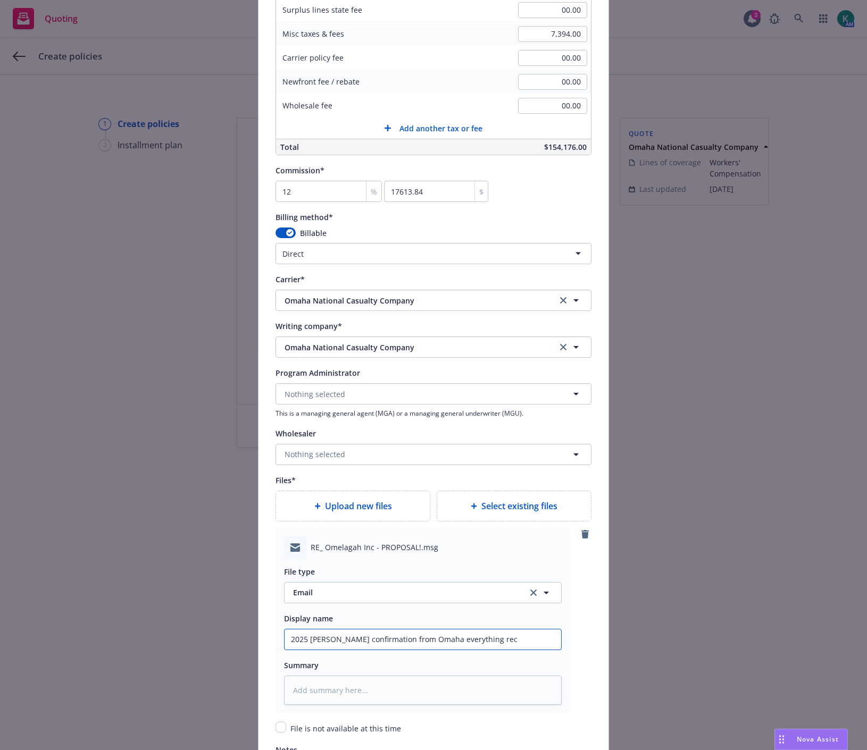
type input "2025 WC - EM confirmation from Omaha everything rece"
type textarea "x"
type input "2025 WC - EM confirmation from Omaha everything recei"
type textarea "x"
type input "2025 WC - EM confirmation from Omaha everything receiv"
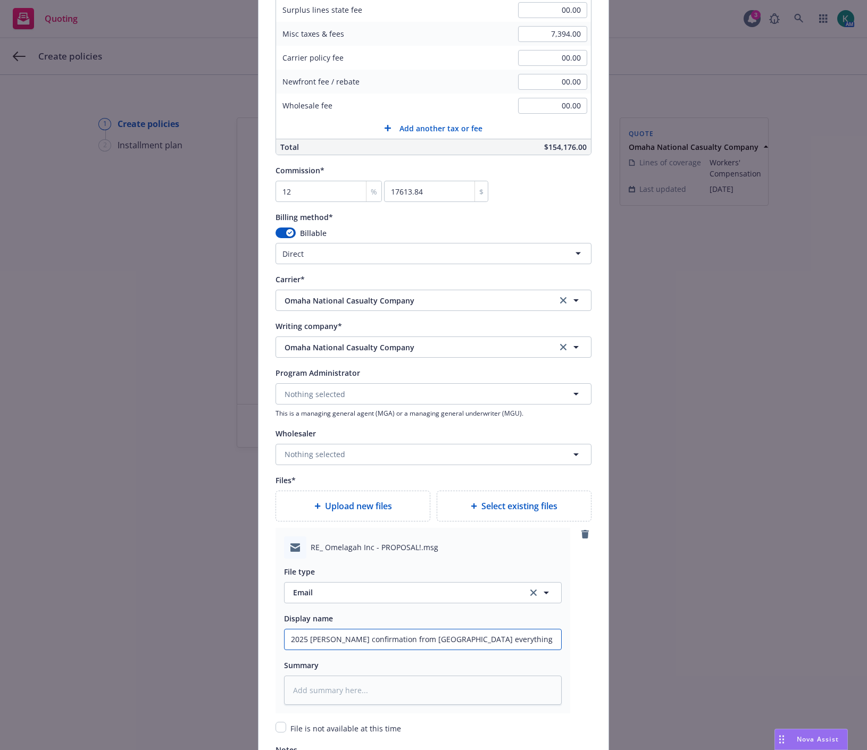
type textarea "x"
type input "2025 WC - EM confirmation from Omaha everything received"
type textarea "x"
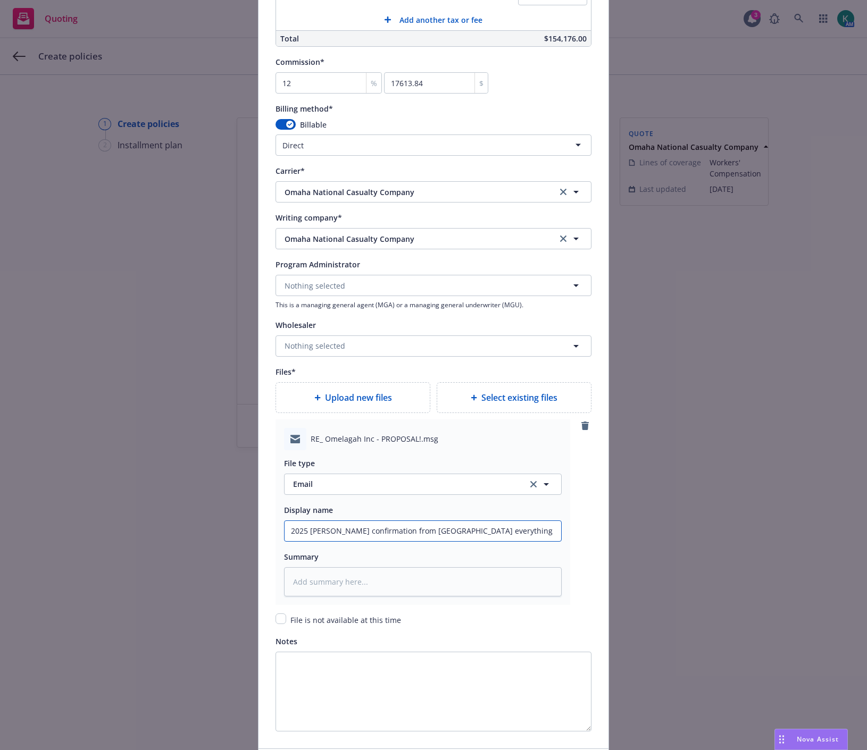
scroll to position [933, 0]
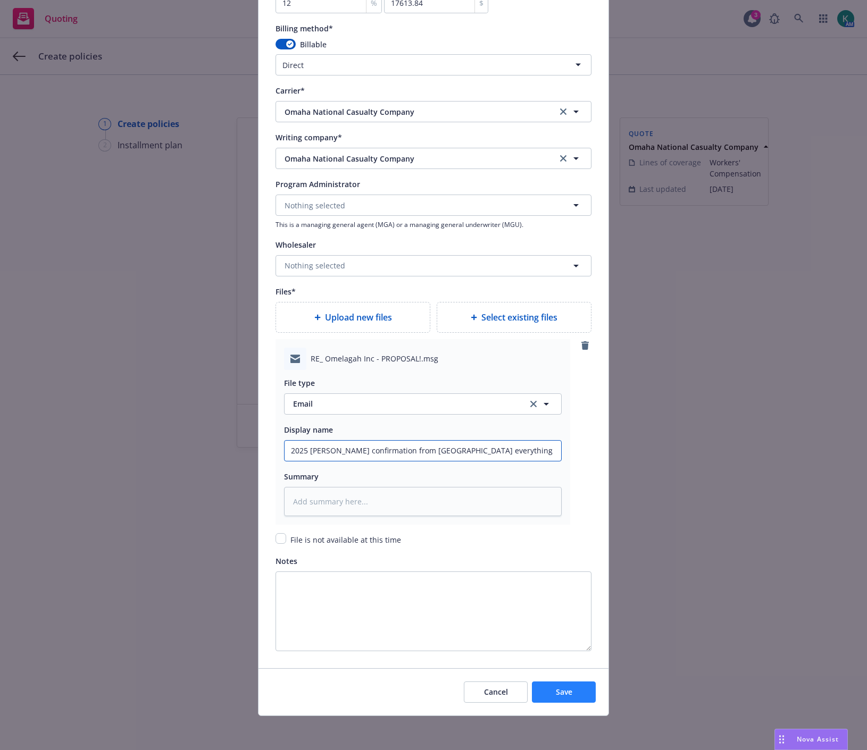
type input "2025 WC - EM confirmation from Omaha everything received"
click at [587, 697] on button "Save" at bounding box center [564, 692] width 64 height 21
type textarea "x"
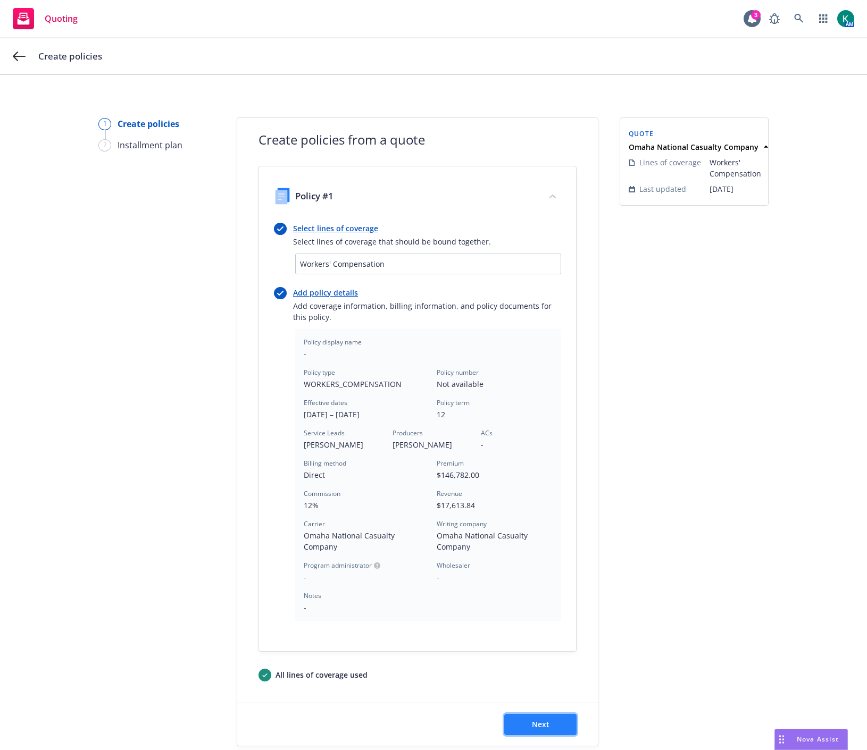
click at [516, 715] on button "Next" at bounding box center [540, 724] width 72 height 21
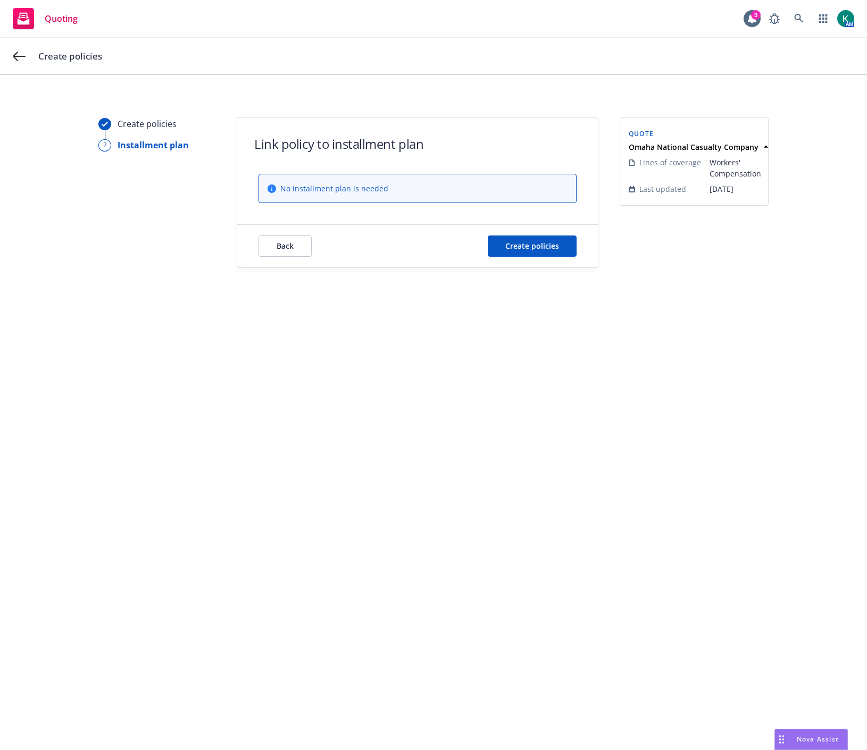
click at [530, 263] on div "Back Create policies" at bounding box center [417, 246] width 361 height 43
click at [534, 250] on span "Create policies" at bounding box center [532, 246] width 54 height 10
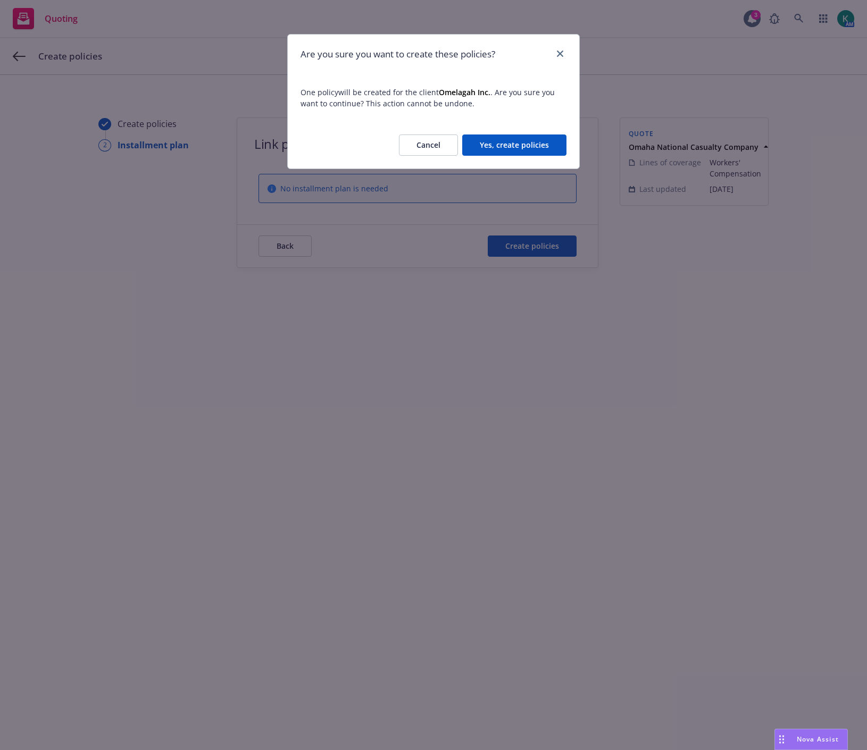
click at [502, 146] on button "Yes, create policies" at bounding box center [514, 145] width 104 height 21
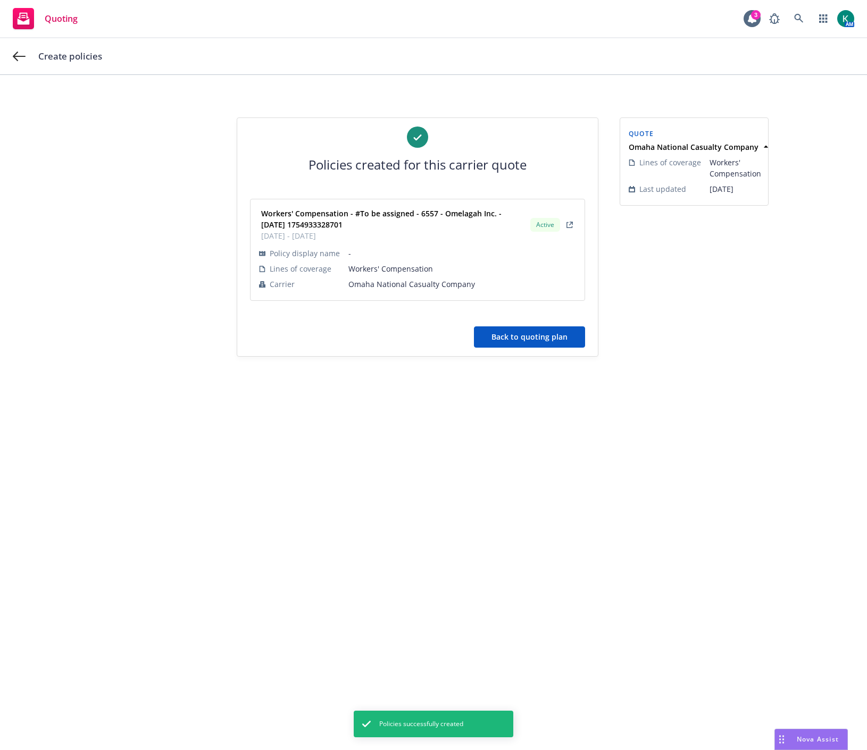
click at [516, 343] on button "Back to quoting plan" at bounding box center [529, 337] width 111 height 21
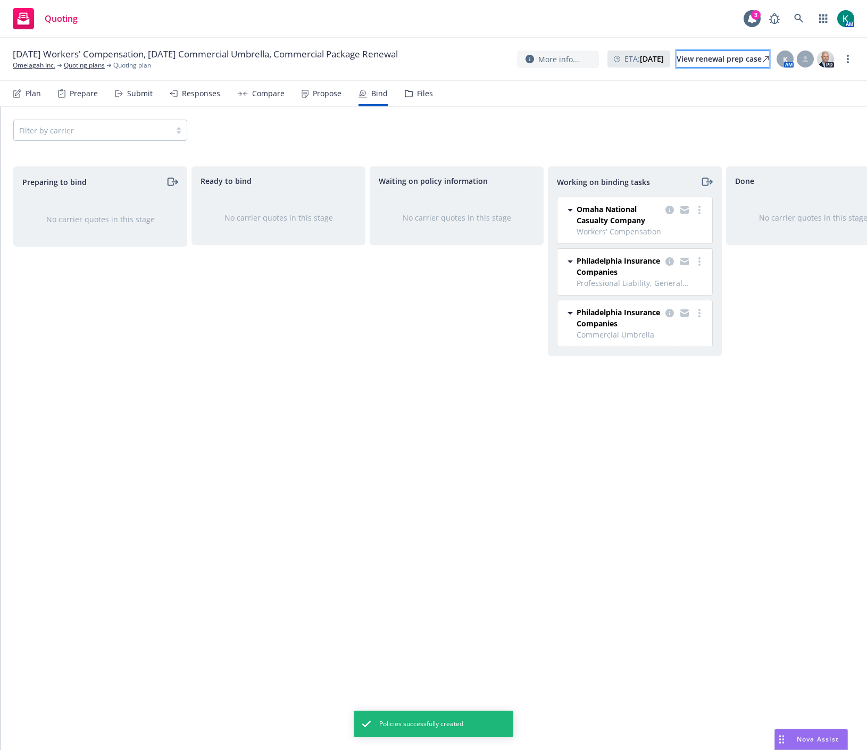
click at [676, 62] on div "View renewal prep case" at bounding box center [722, 59] width 93 height 16
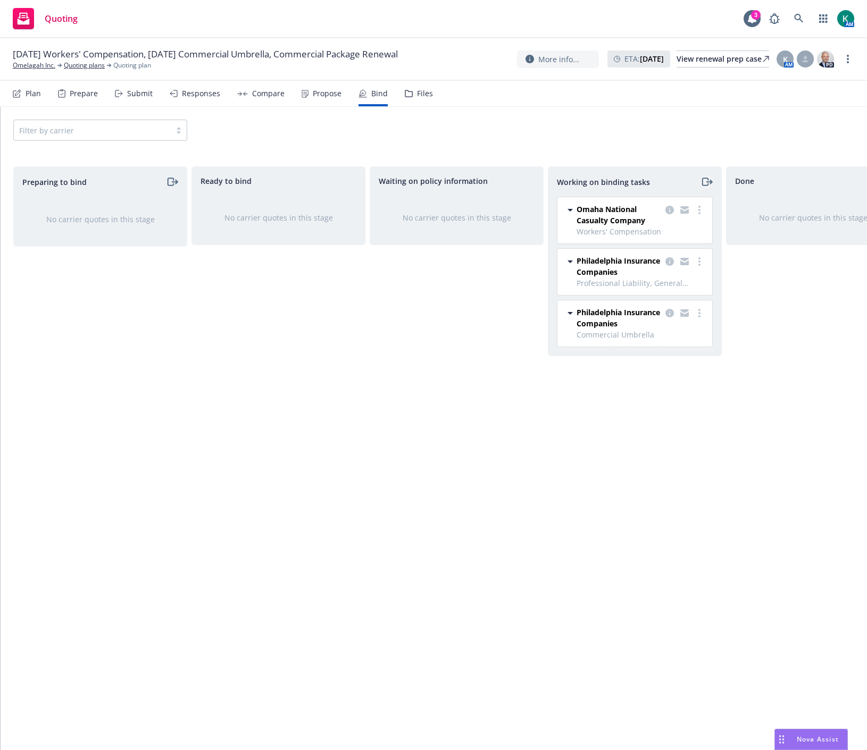
click at [703, 183] on icon "moveRight" at bounding box center [705, 181] width 6 height 7
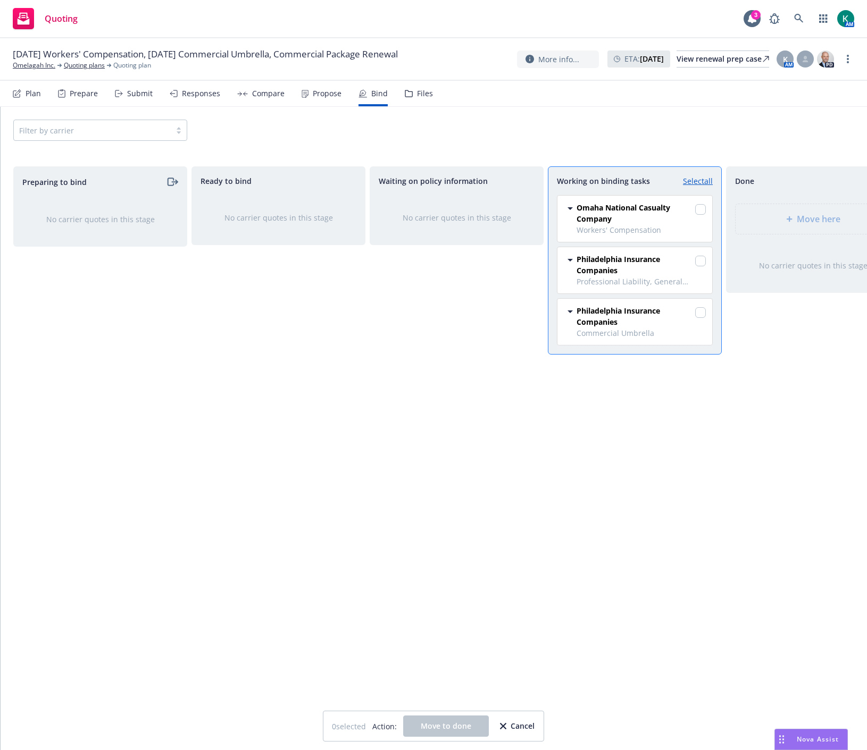
click at [703, 182] on link "Select all" at bounding box center [698, 181] width 30 height 11
checkbox input "true"
click at [754, 217] on div "Move here" at bounding box center [813, 219] width 138 height 13
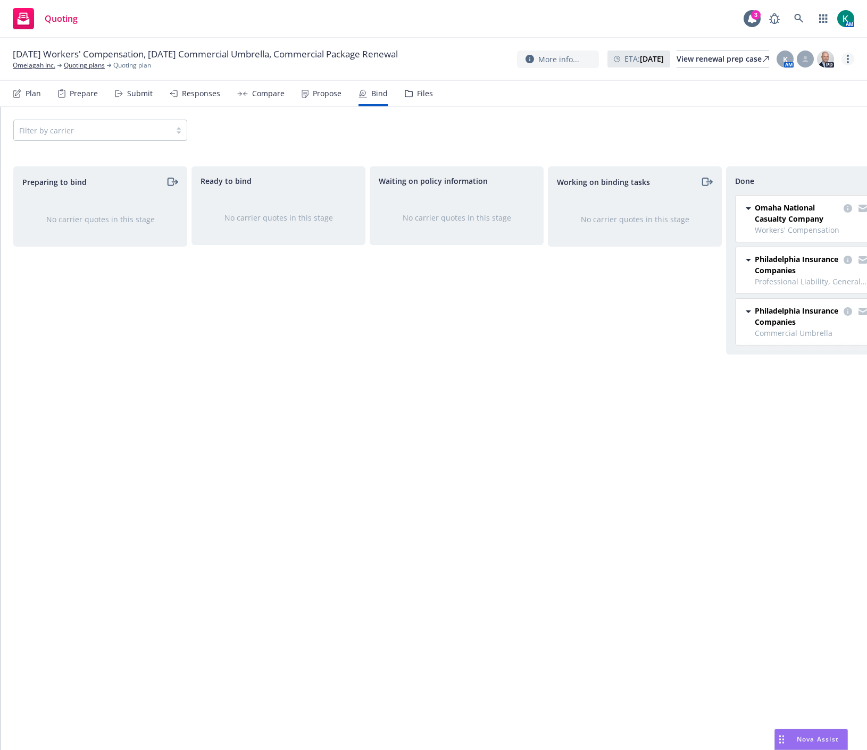
click at [849, 56] on link "more" at bounding box center [847, 59] width 13 height 13
click at [801, 166] on link "Archive quoting plan" at bounding box center [794, 165] width 119 height 21
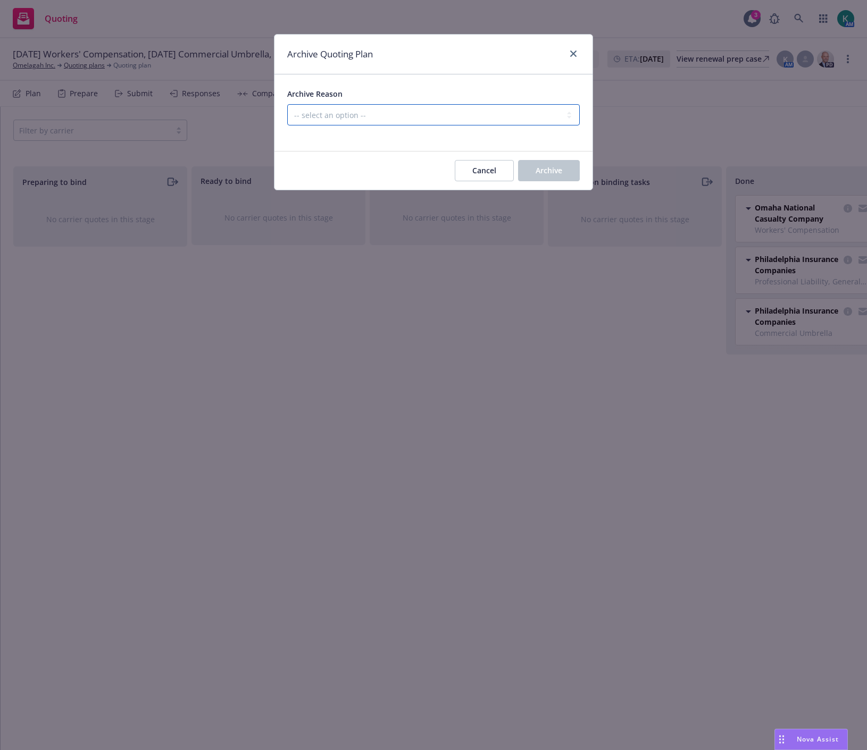
click at [458, 115] on select "-- select an option -- All policies in this renewal plan are auto-renewed Creat…" at bounding box center [433, 114] width 293 height 21
select select "ARCHIVED_RENEWAL_COMPLETED"
click at [287, 104] on select "-- select an option -- All policies in this renewal plan are auto-renewed Creat…" at bounding box center [433, 114] width 293 height 21
click at [549, 177] on button "Archive" at bounding box center [549, 170] width 62 height 21
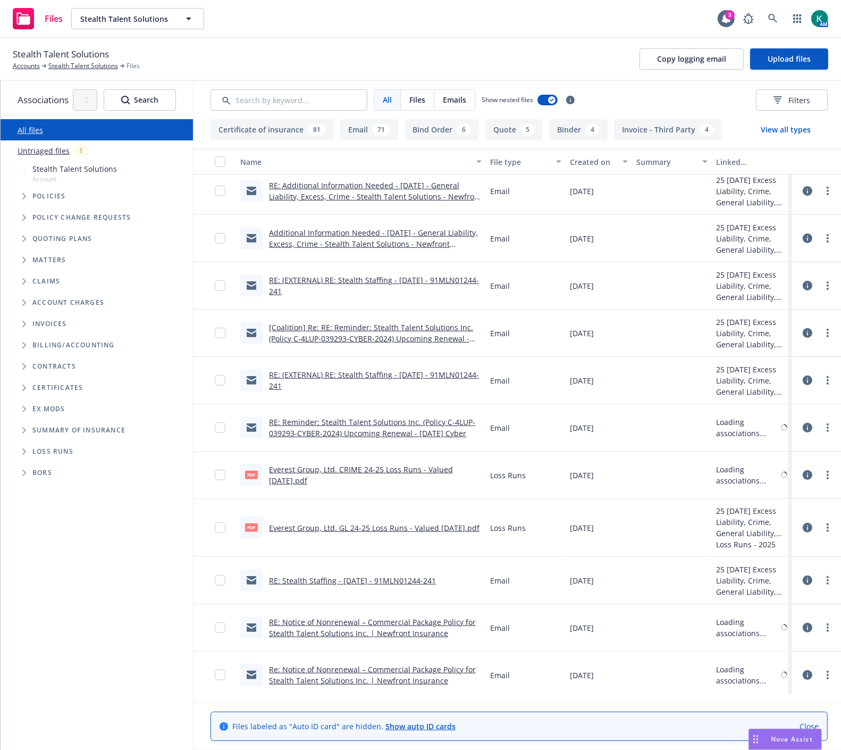
scroll to position [472, 0]
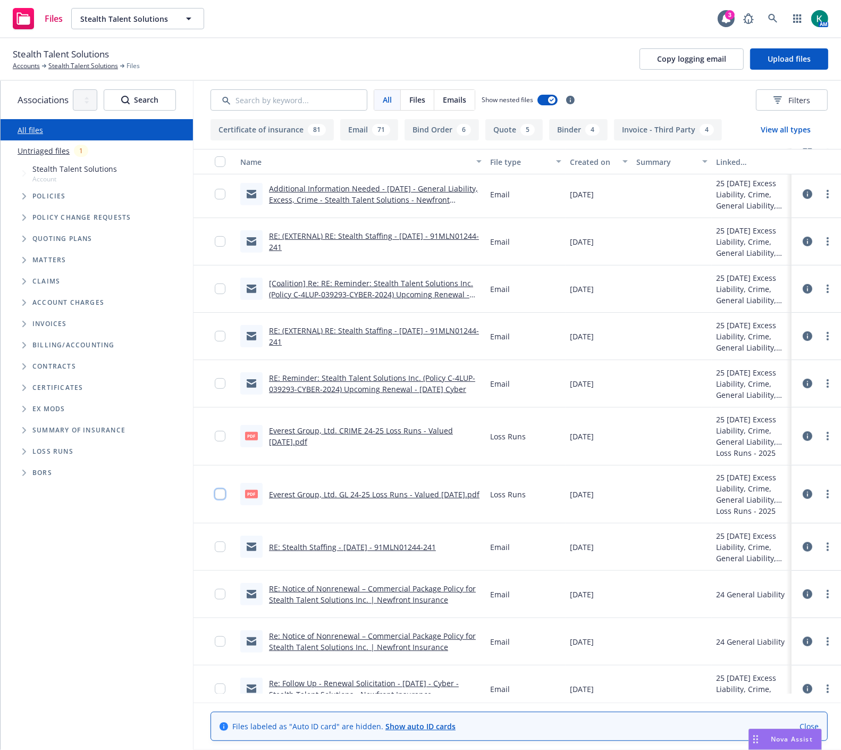
click at [225, 497] on input "checkbox" at bounding box center [220, 494] width 11 height 11
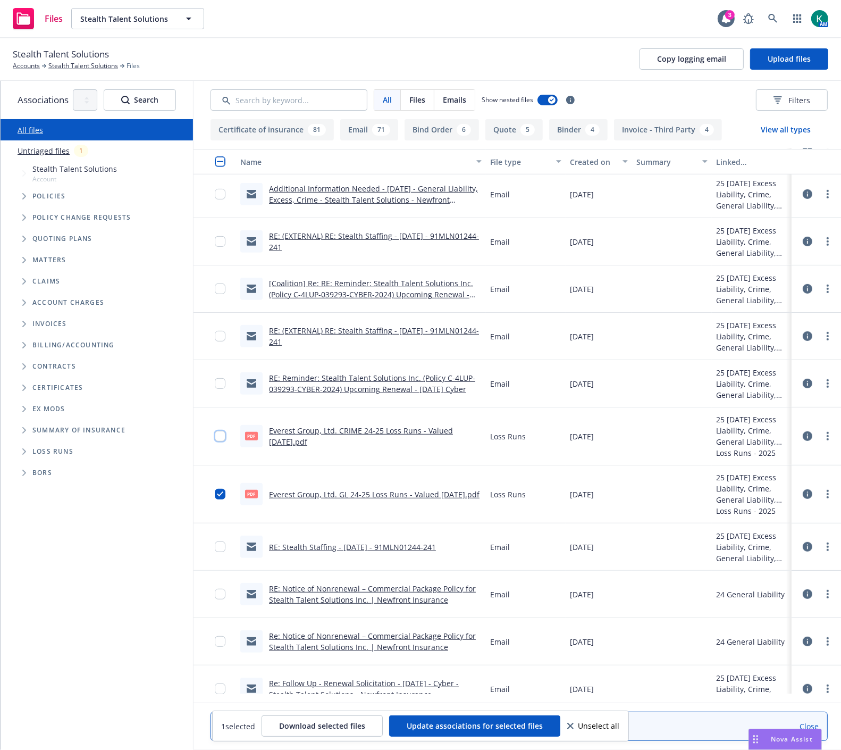
click at [225, 440] on input "checkbox" at bounding box center [220, 436] width 11 height 11
click at [348, 721] on span "Download selected files" at bounding box center [322, 726] width 86 height 10
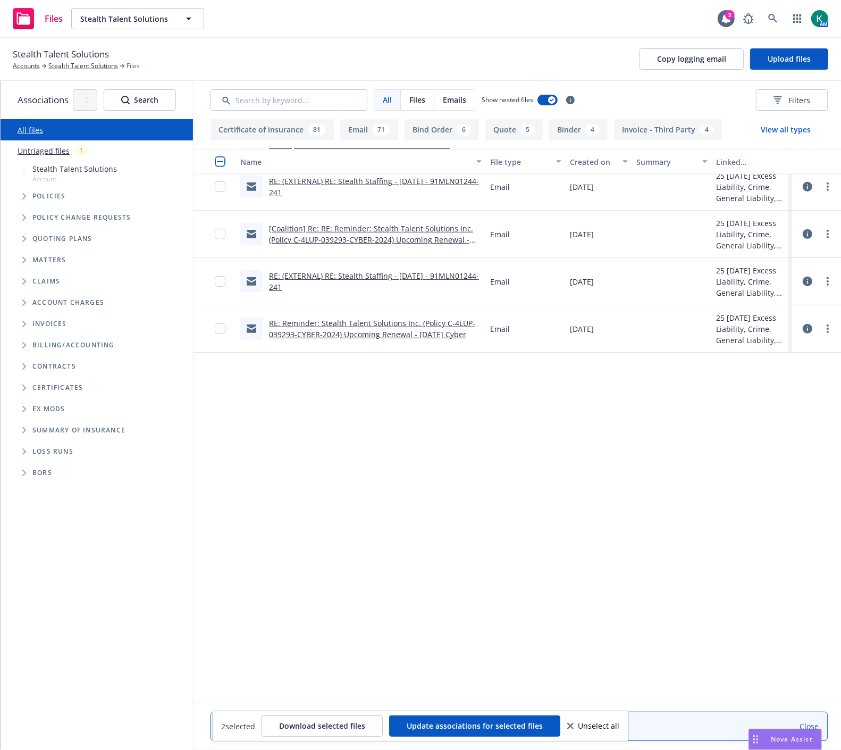
scroll to position [0, 0]
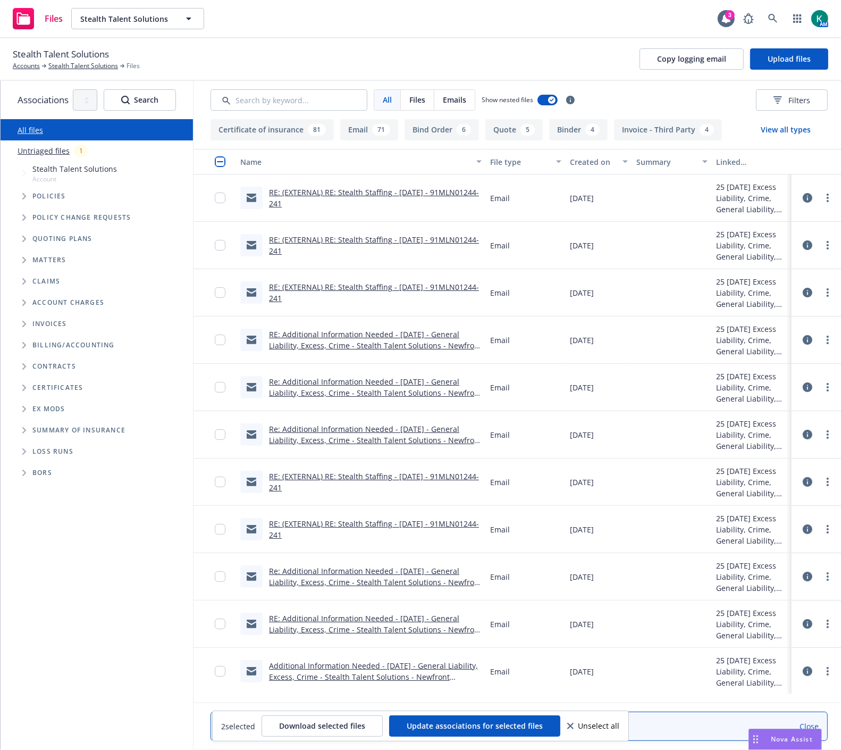
click at [504, 24] on div "Files Stealth Talent Solutions Stealth Talent Solutions 3 AM" at bounding box center [420, 19] width 841 height 38
click at [70, 64] on link "Stealth Talent Solutions" at bounding box center [83, 66] width 70 height 10
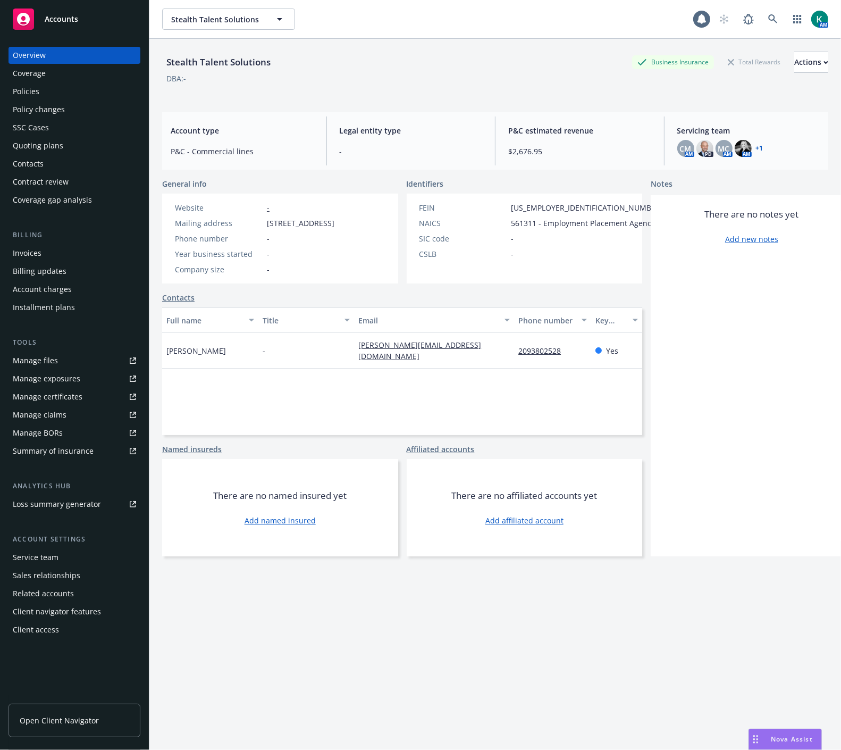
click at [54, 87] on div "Policies" at bounding box center [74, 91] width 123 height 17
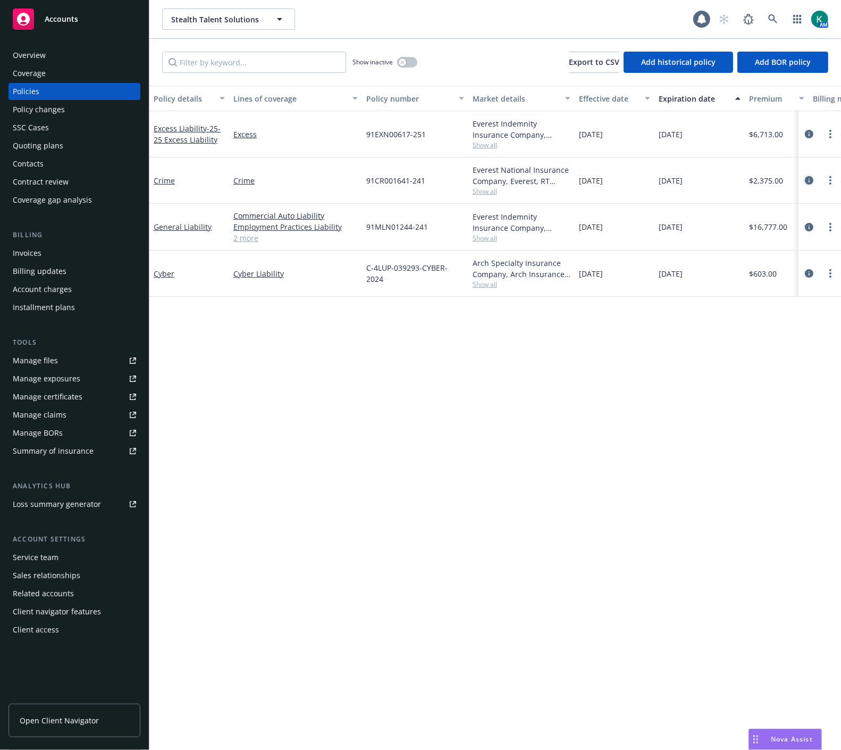
click at [807, 182] on icon "circleInformation" at bounding box center [809, 180] width 9 height 9
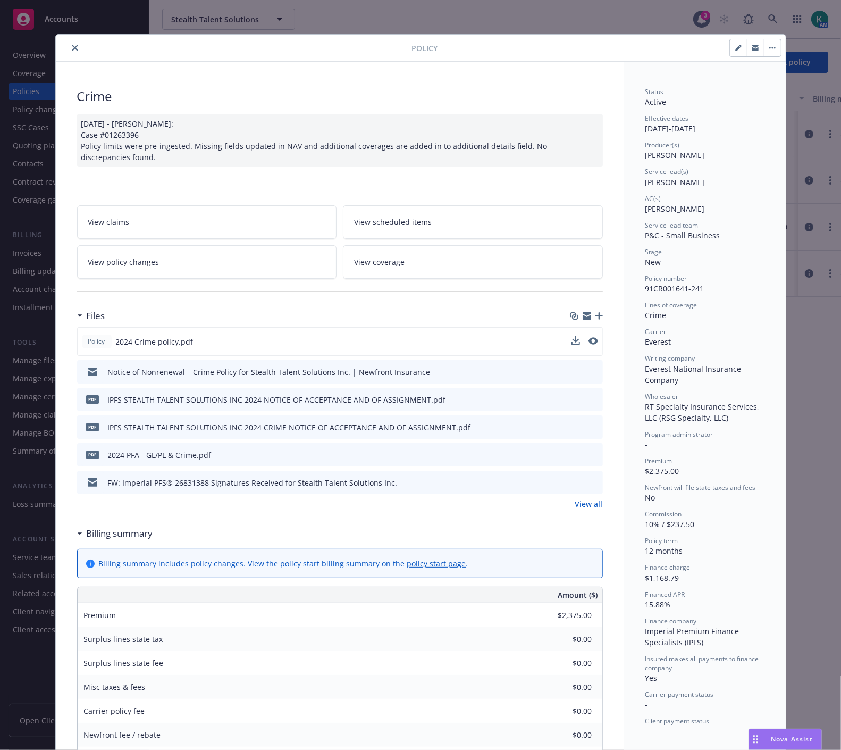
click at [592, 344] on button at bounding box center [594, 341] width 10 height 11
click at [590, 338] on icon "preview file" at bounding box center [593, 340] width 10 height 7
click at [73, 49] on icon "close" at bounding box center [75, 48] width 6 height 6
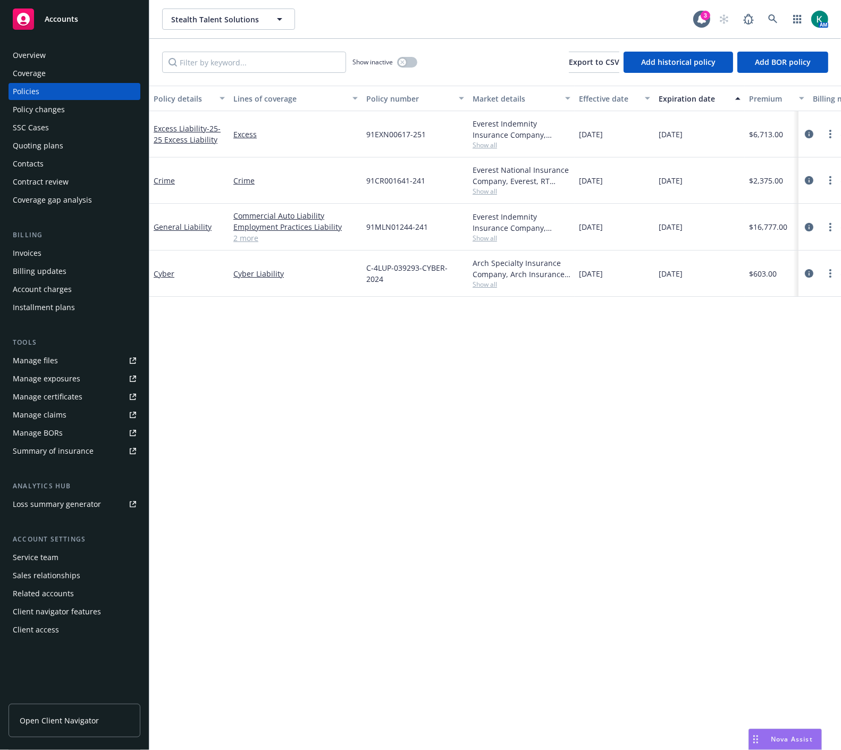
click at [41, 141] on div "Quoting plans" at bounding box center [38, 145] width 51 height 17
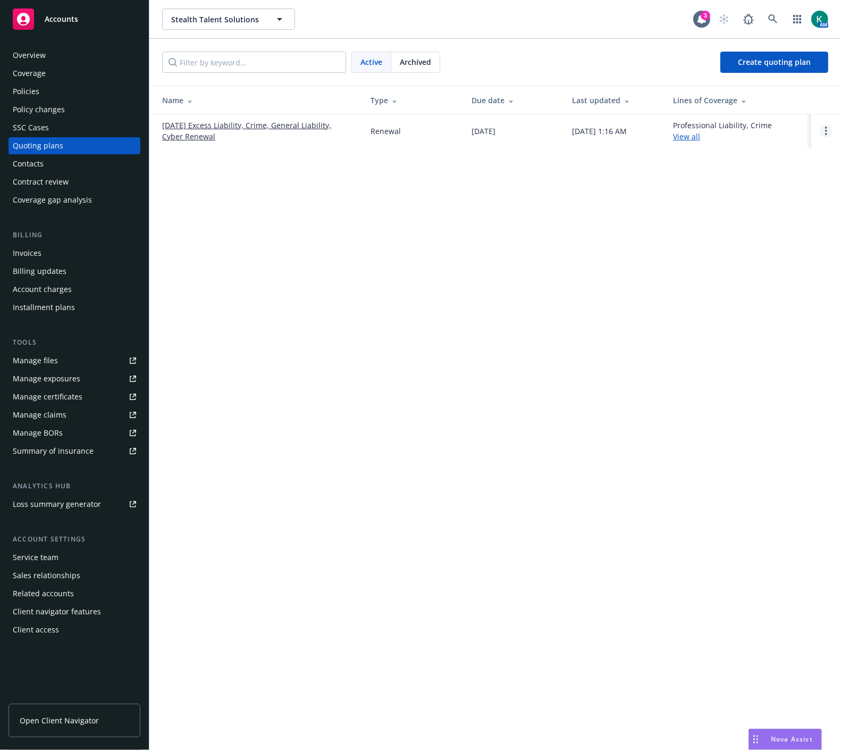
click at [823, 136] on link "Open options" at bounding box center [826, 130] width 13 height 13
click at [780, 59] on span "Copy logging email" at bounding box center [771, 59] width 93 height 10
click at [831, 131] on link "Open options" at bounding box center [826, 130] width 13 height 13
click at [789, 60] on span "Copy logging email" at bounding box center [771, 59] width 93 height 10
click at [628, 368] on div "Stealth Talent Solutions Stealth Talent Solutions 3 AM Active Archived Create q…" at bounding box center [495, 375] width 692 height 750
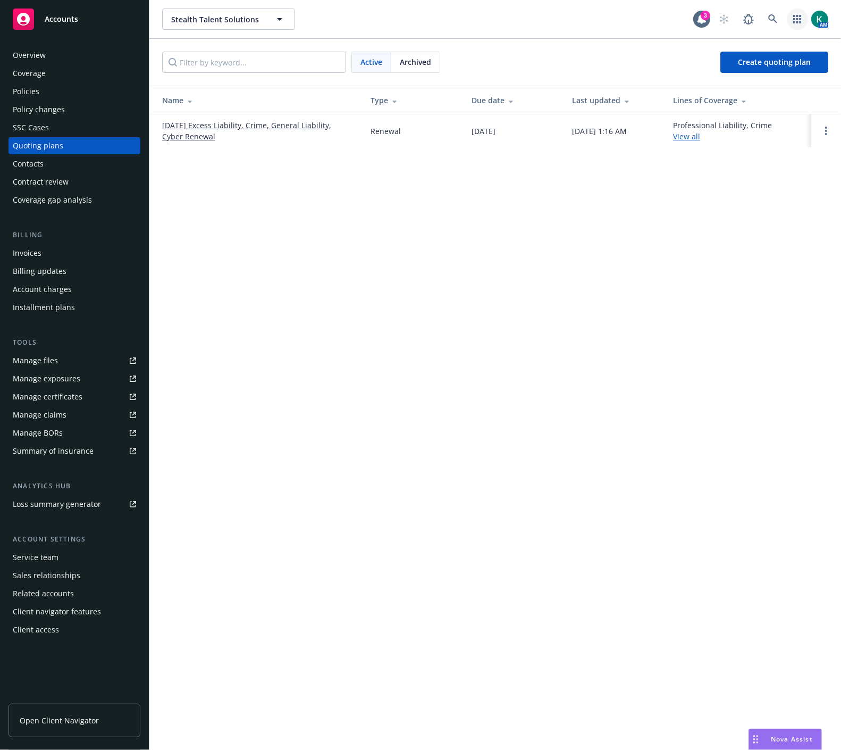
click at [799, 18] on icon "button" at bounding box center [797, 19] width 9 height 9
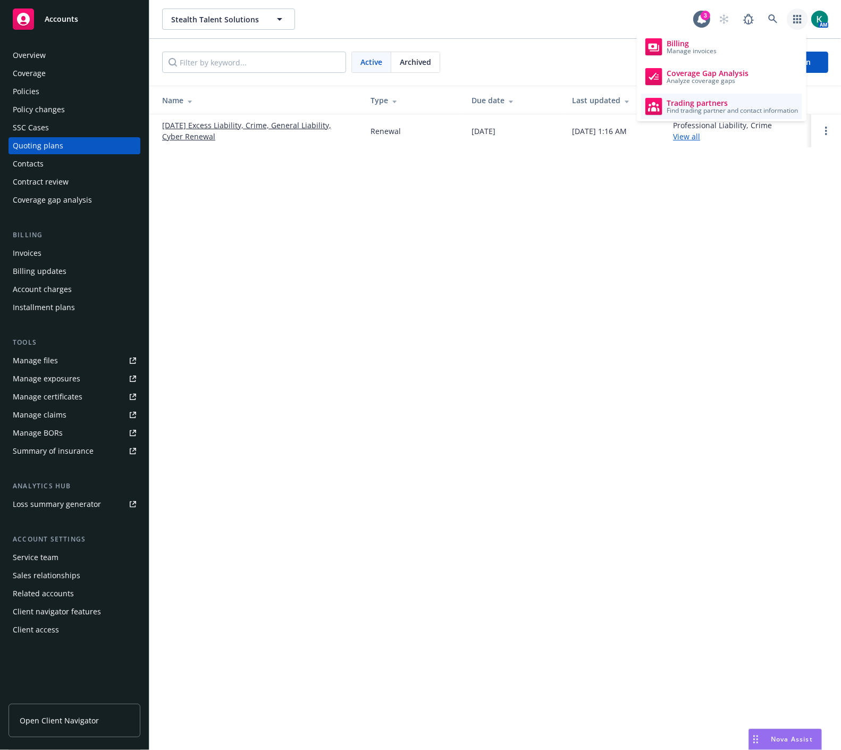
click at [690, 104] on span "Trading partners" at bounding box center [732, 103] width 131 height 9
